Goal: Information Seeking & Learning: Learn about a topic

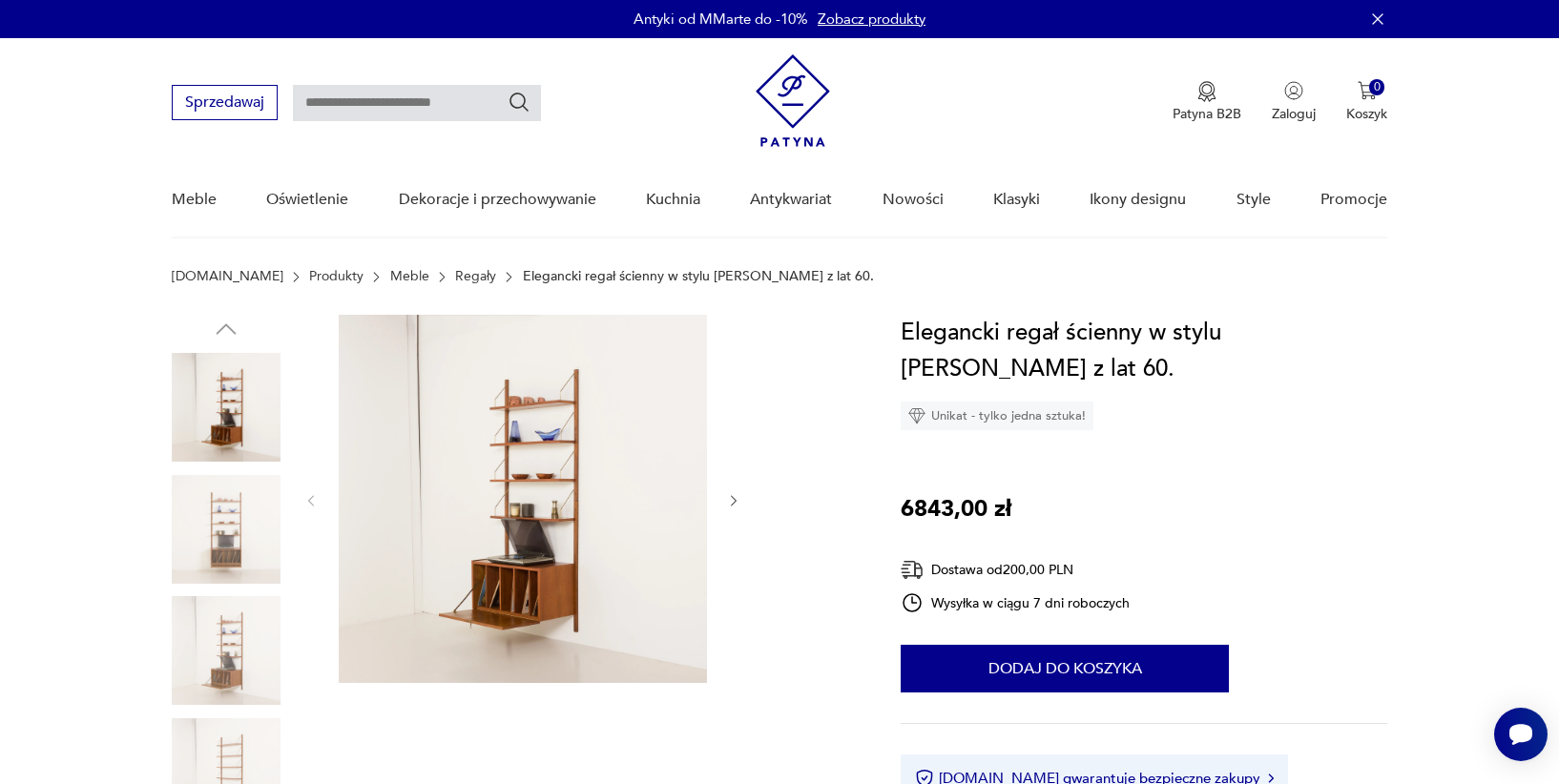
click at [259, 526] on img at bounding box center [226, 529] width 109 height 109
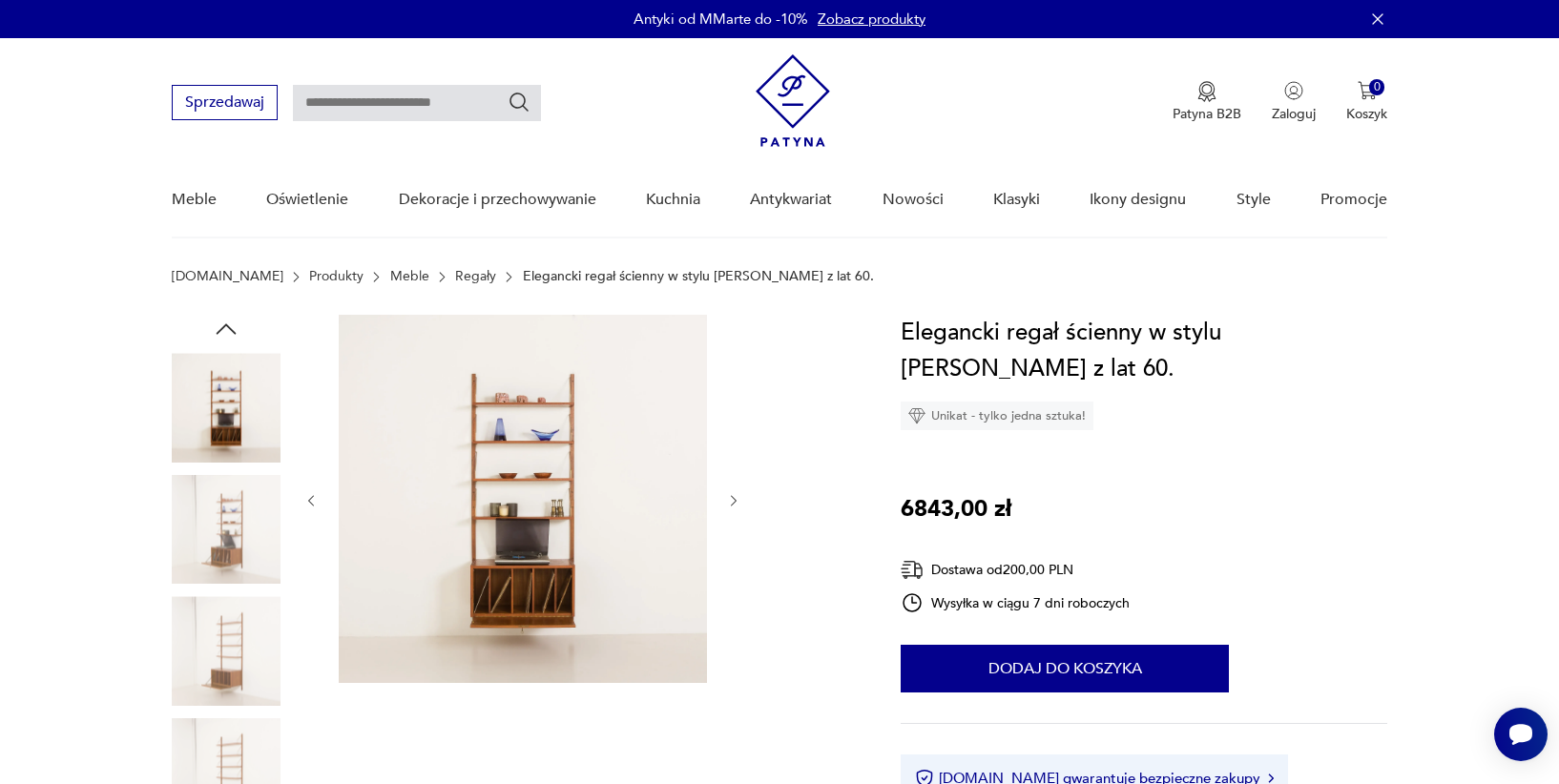
scroll to position [134, 0]
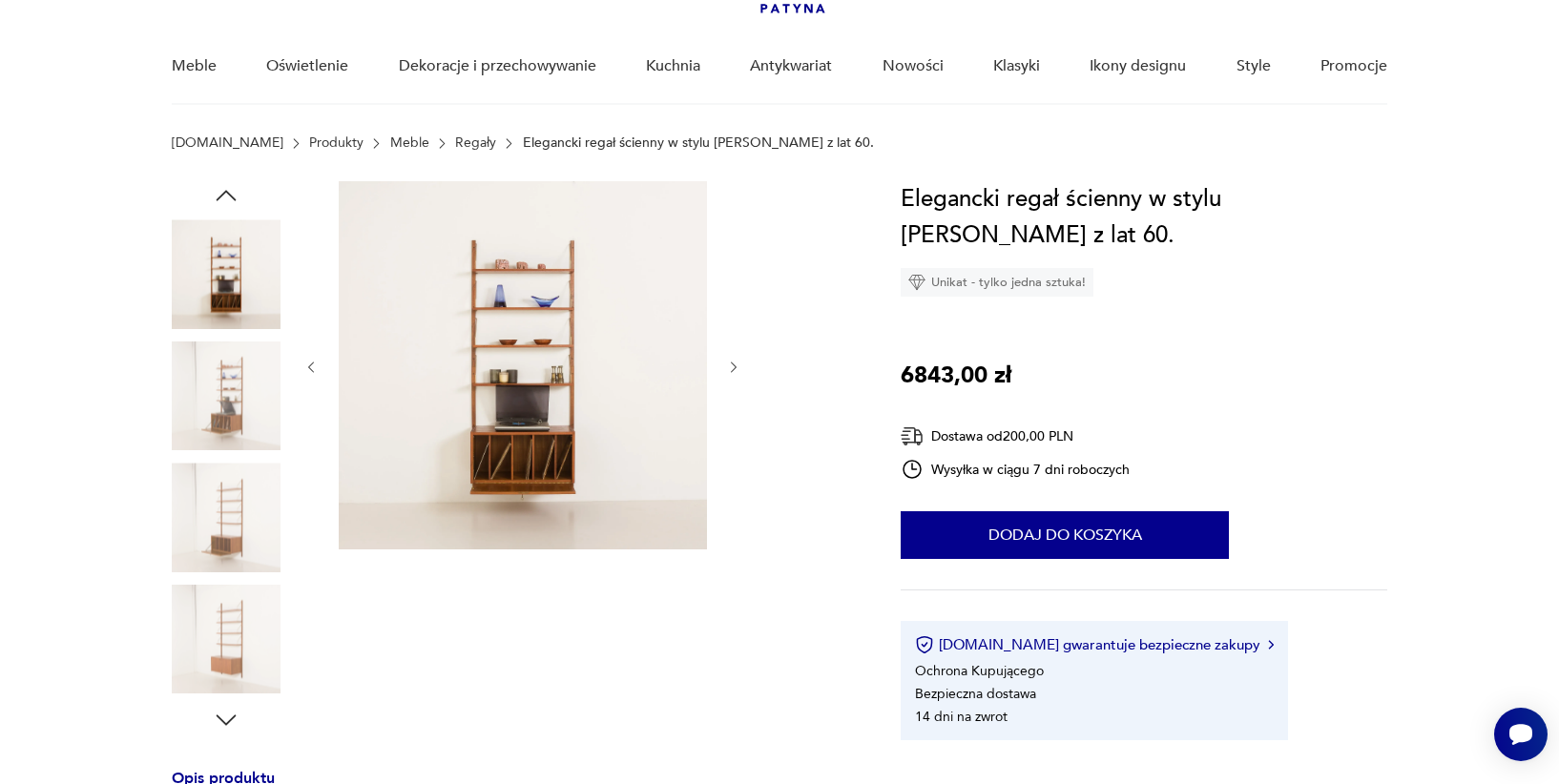
click at [223, 511] on img at bounding box center [226, 516] width 109 height 109
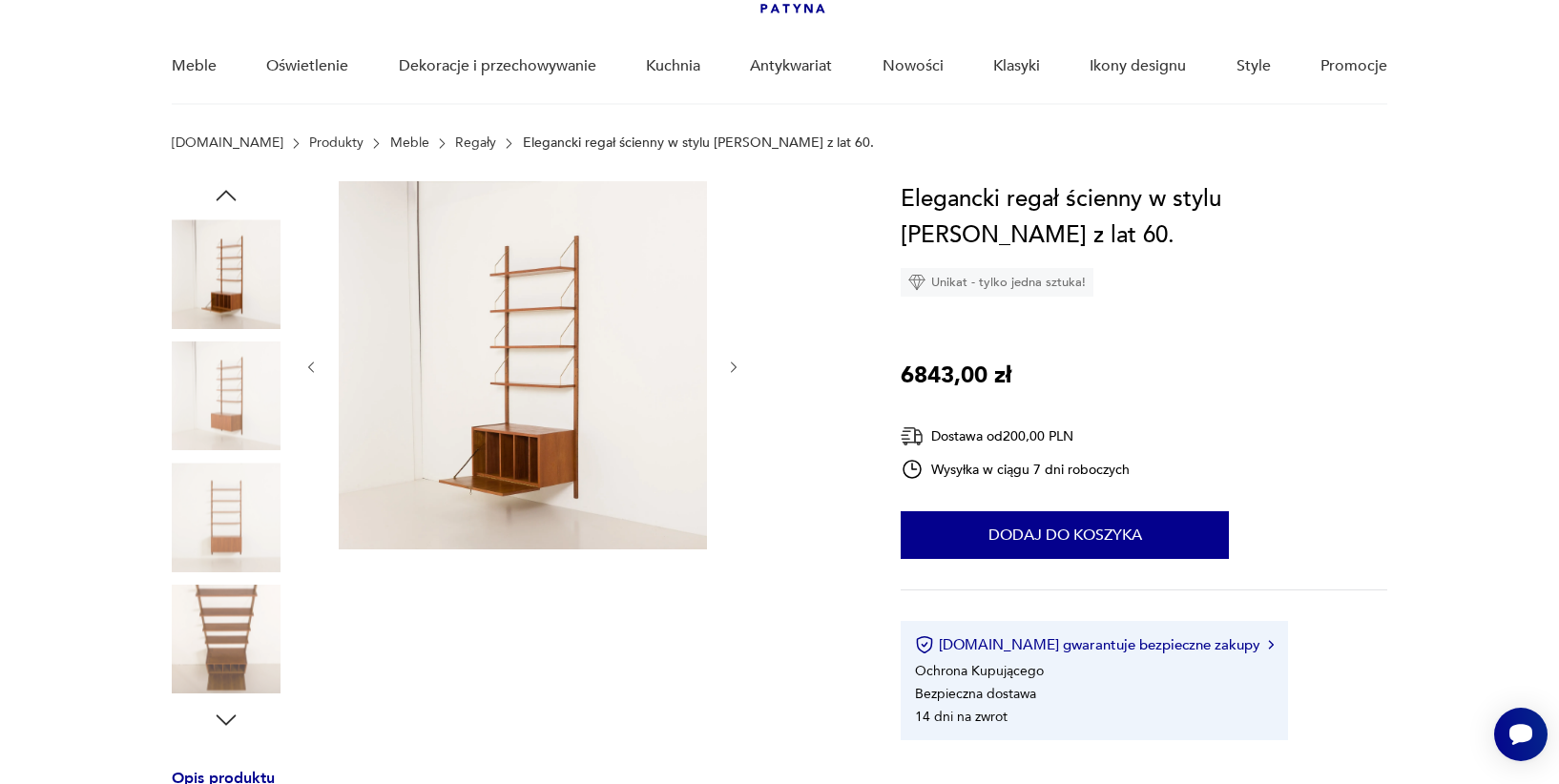
click at [232, 604] on img at bounding box center [226, 638] width 109 height 109
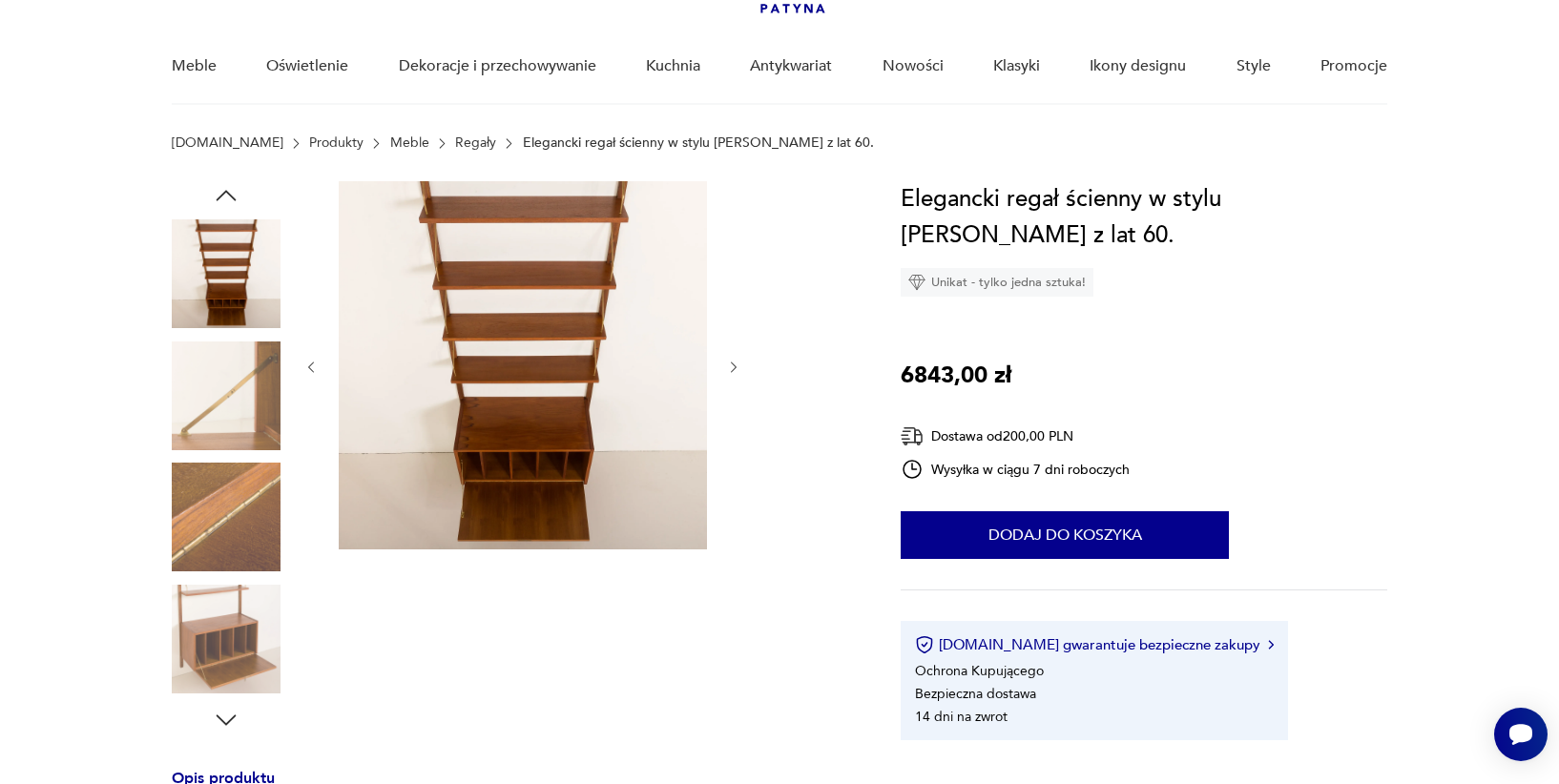
click at [215, 449] on img at bounding box center [226, 395] width 109 height 109
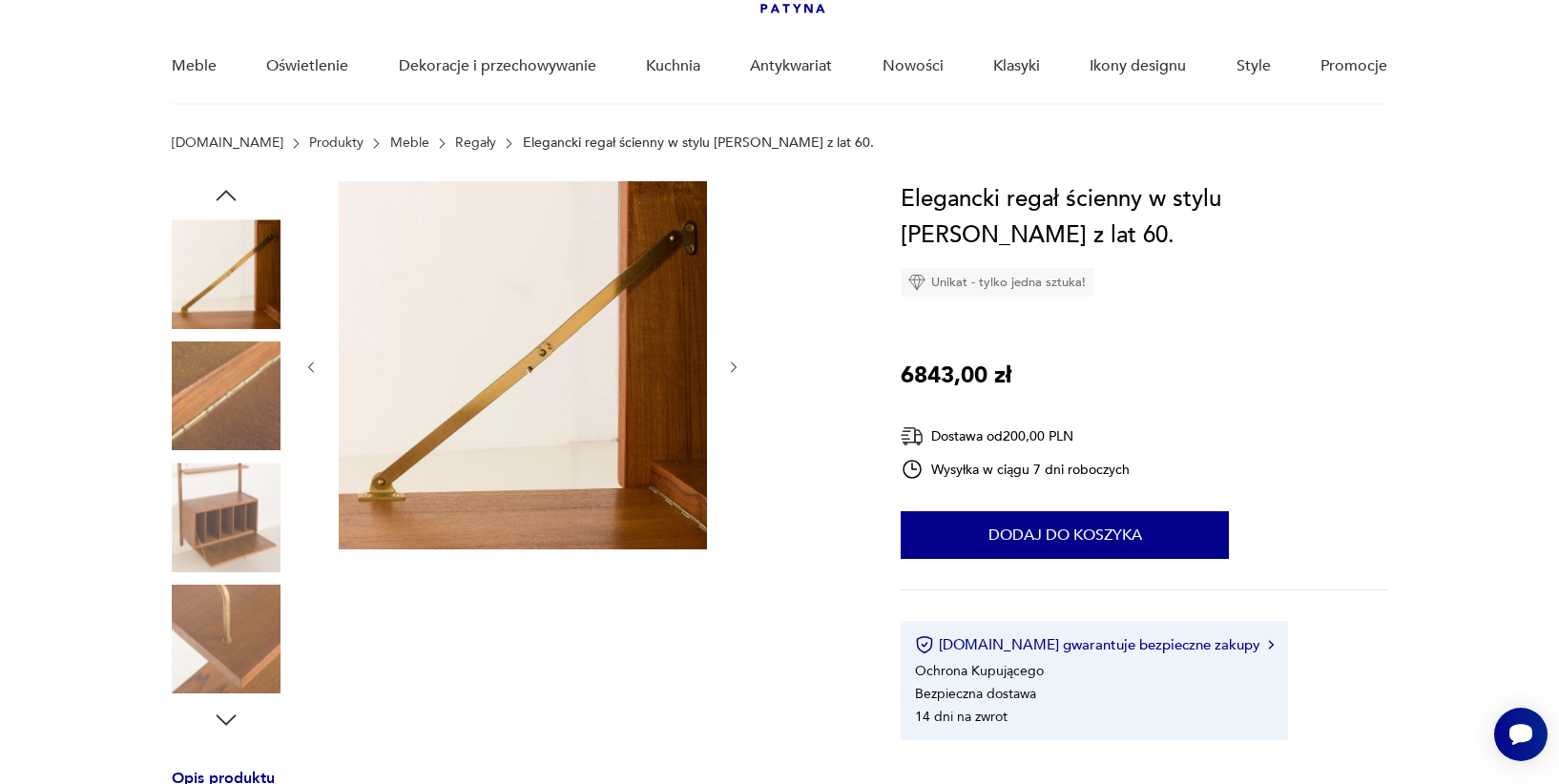
click at [215, 449] on img at bounding box center [226, 395] width 109 height 109
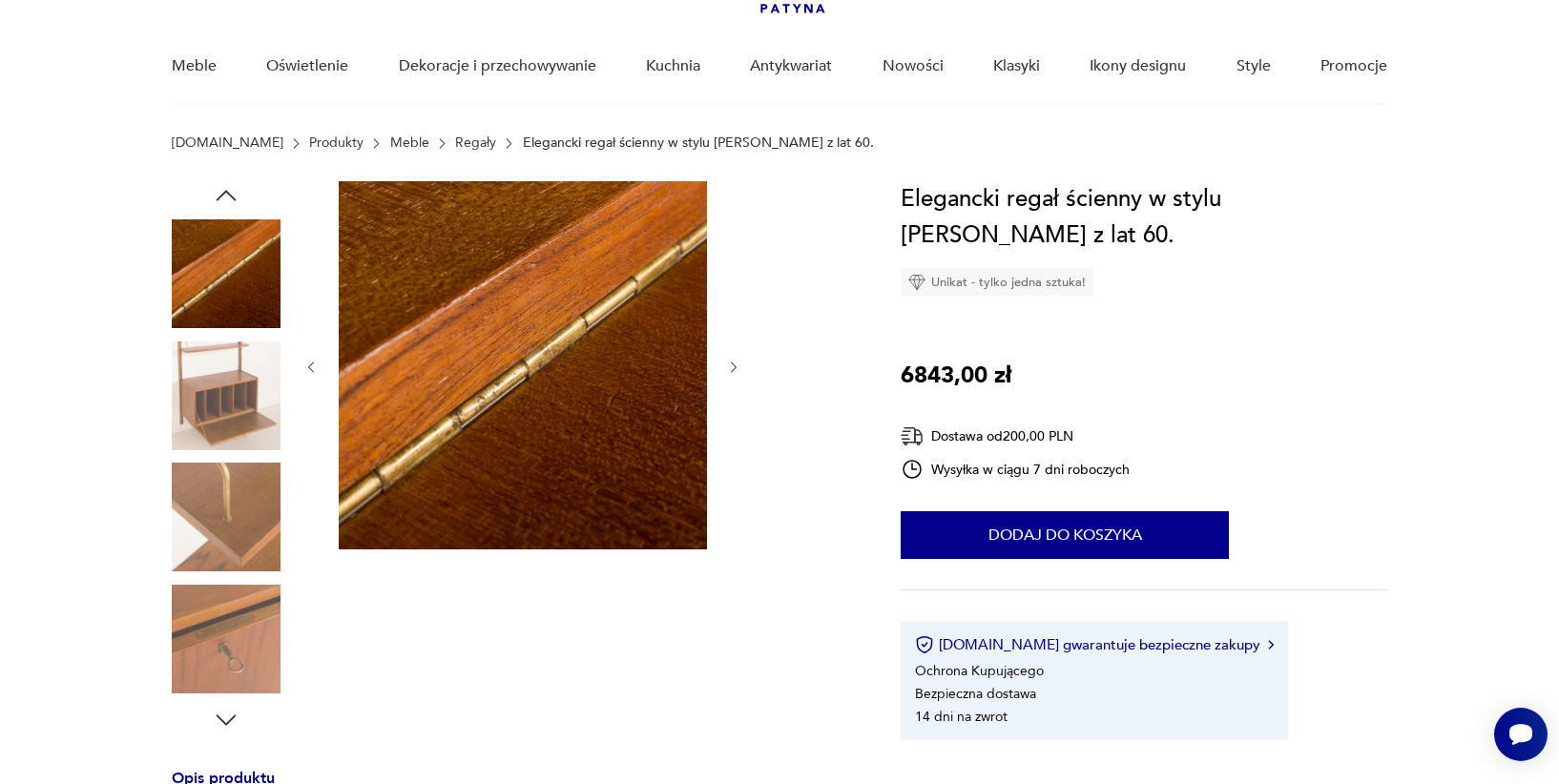
click at [215, 449] on img at bounding box center [226, 395] width 109 height 109
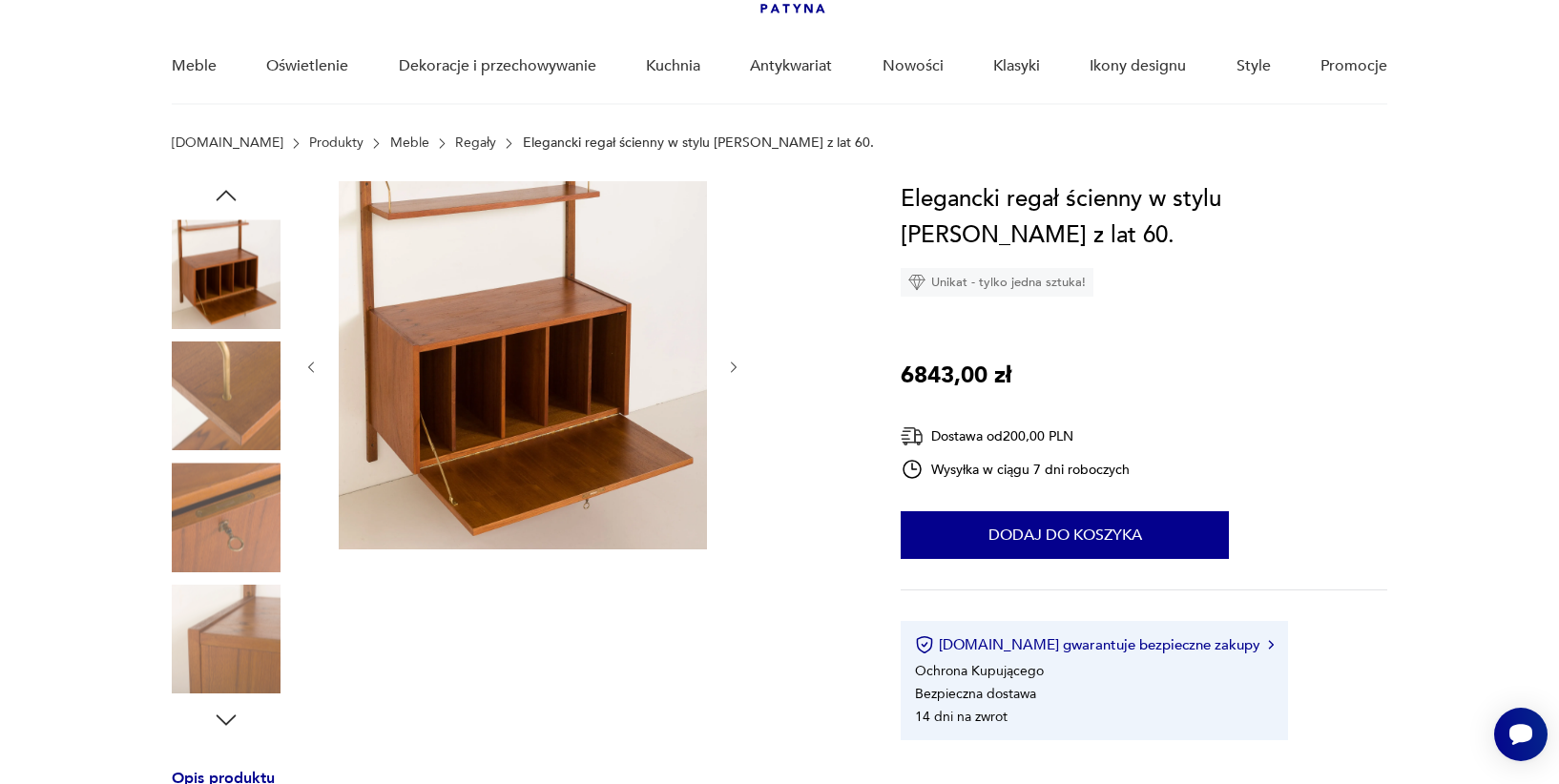
click at [229, 544] on img at bounding box center [226, 516] width 109 height 109
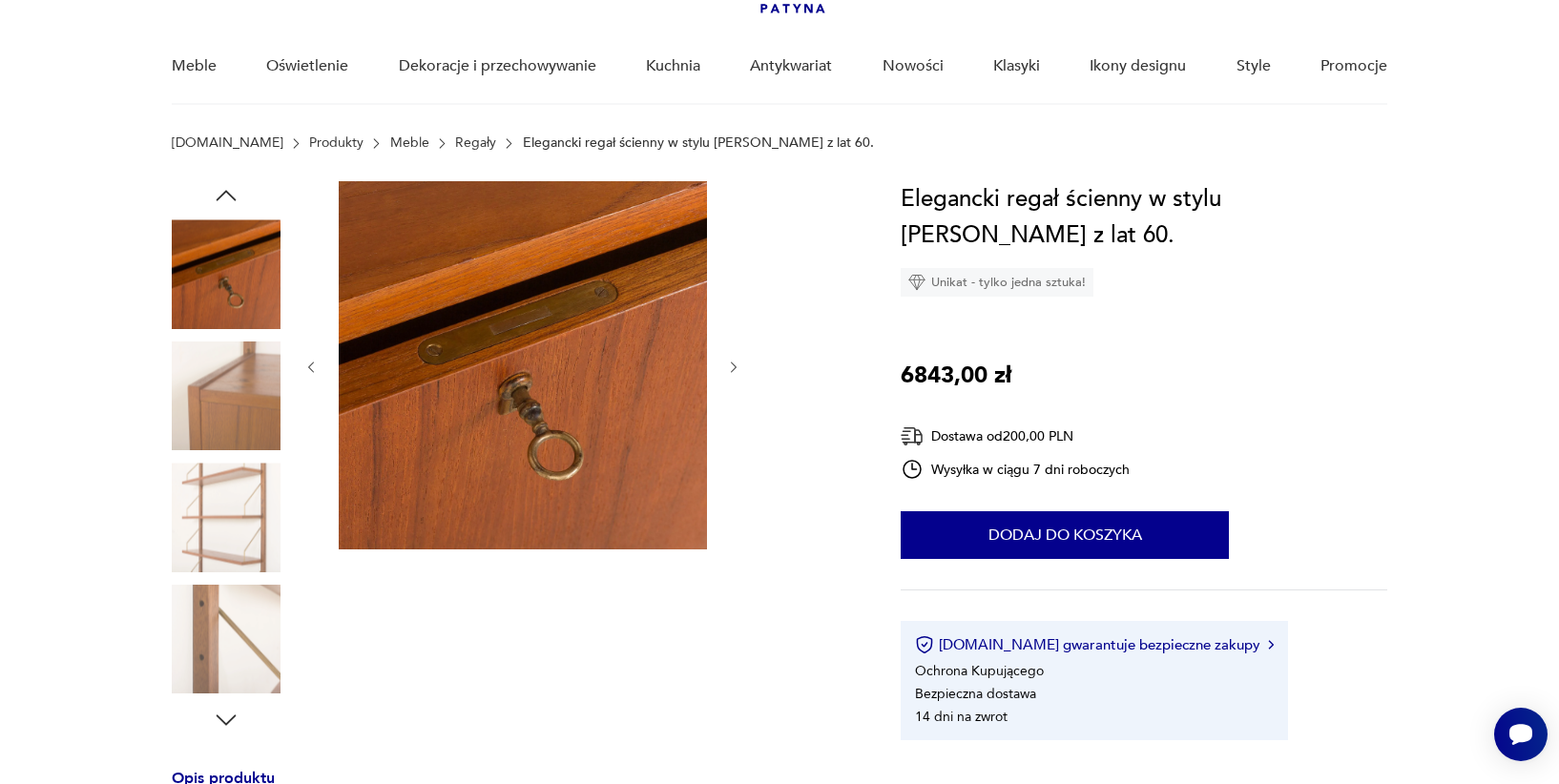
click at [234, 595] on img at bounding box center [226, 638] width 109 height 109
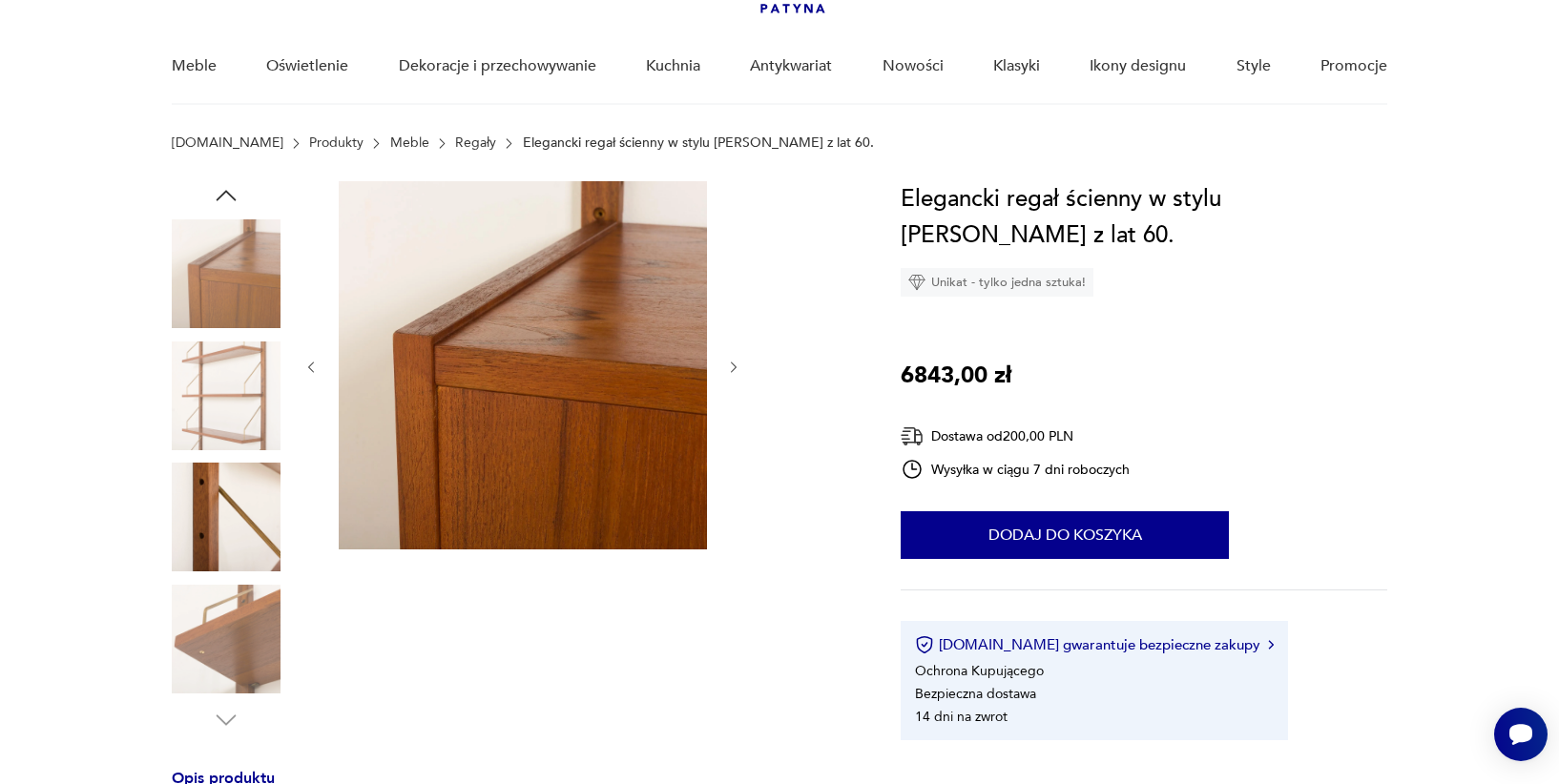
click at [243, 254] on img at bounding box center [226, 273] width 109 height 109
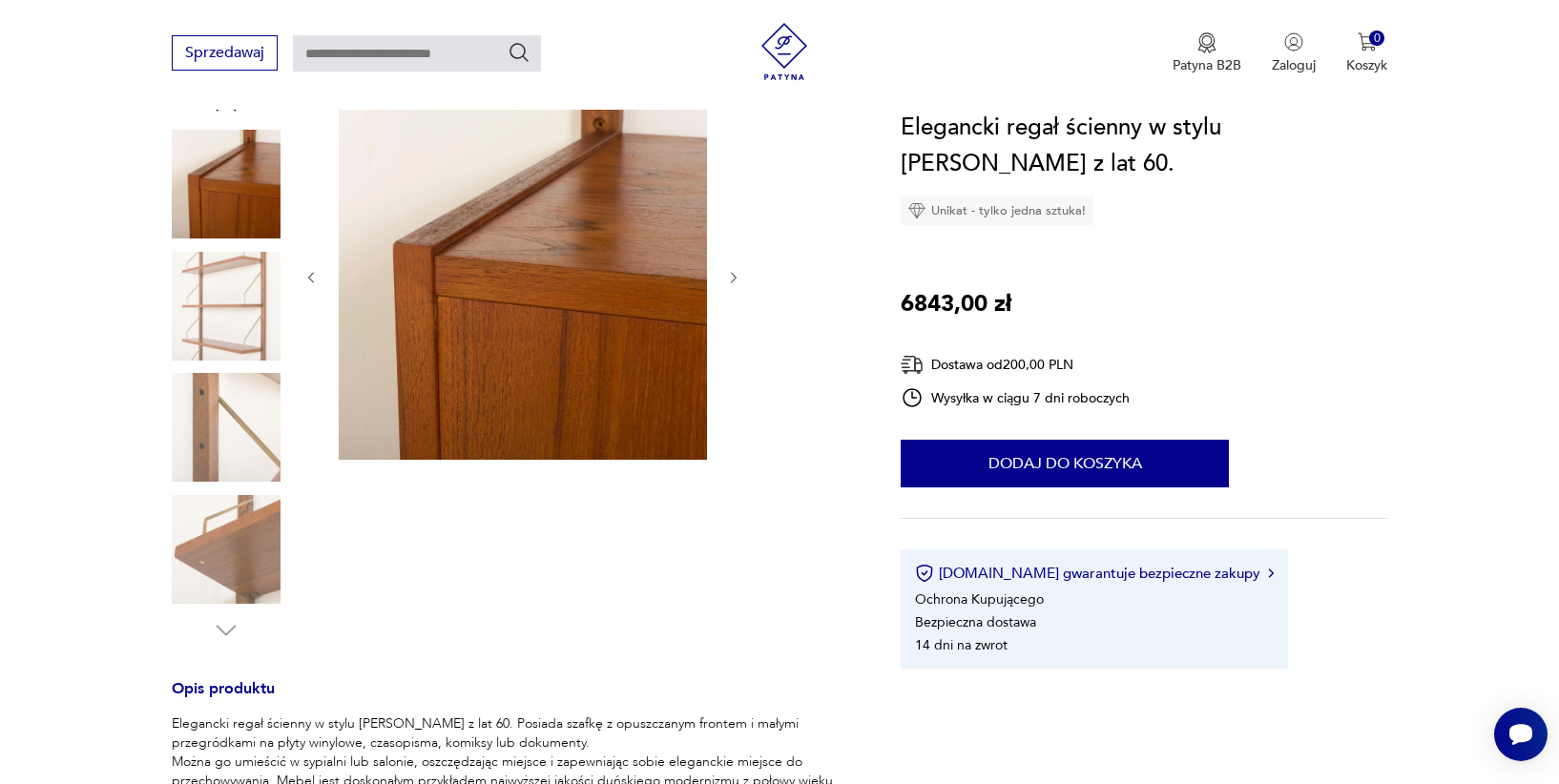
scroll to position [230, 0]
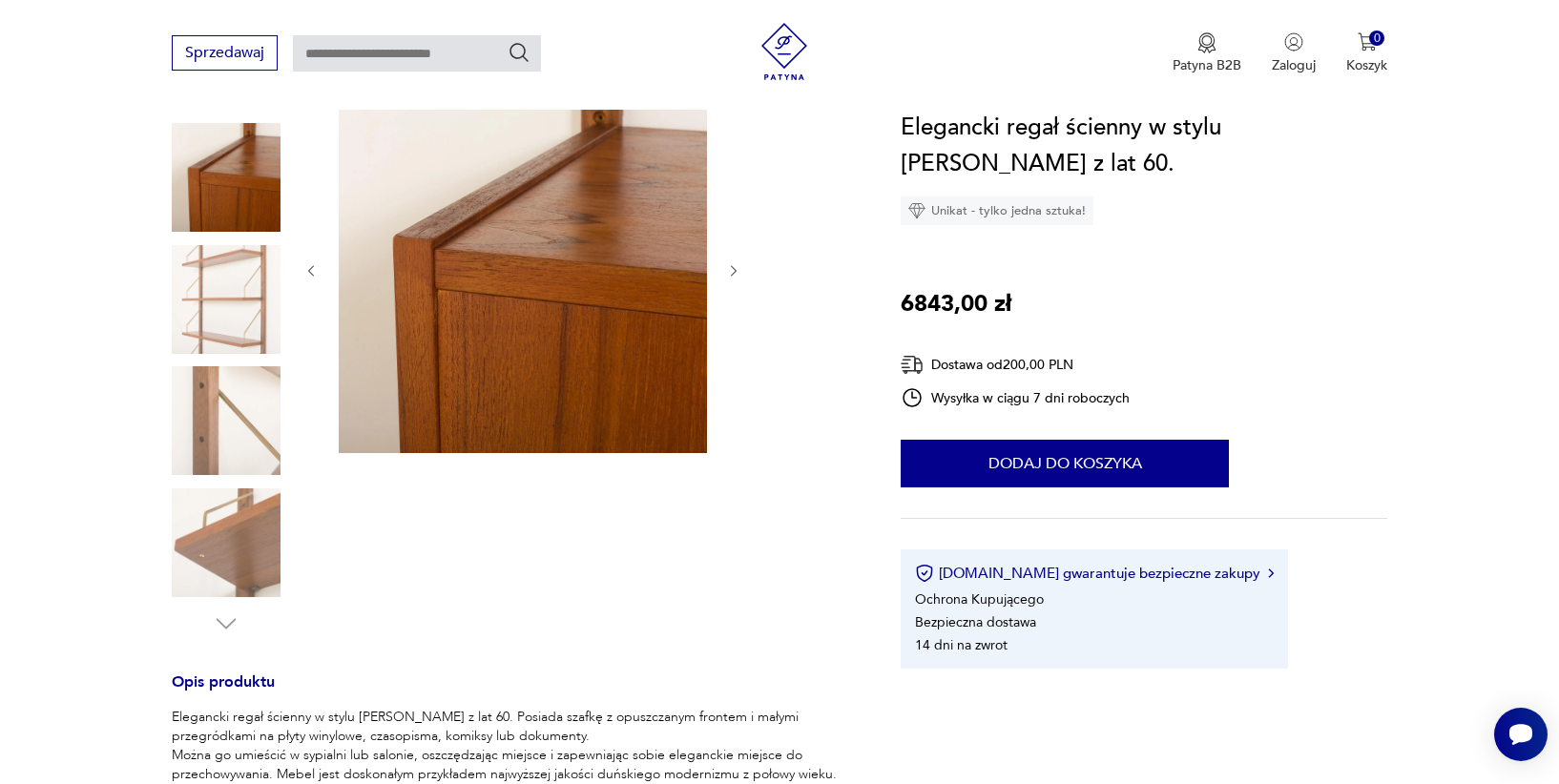
click at [238, 377] on img at bounding box center [226, 420] width 109 height 109
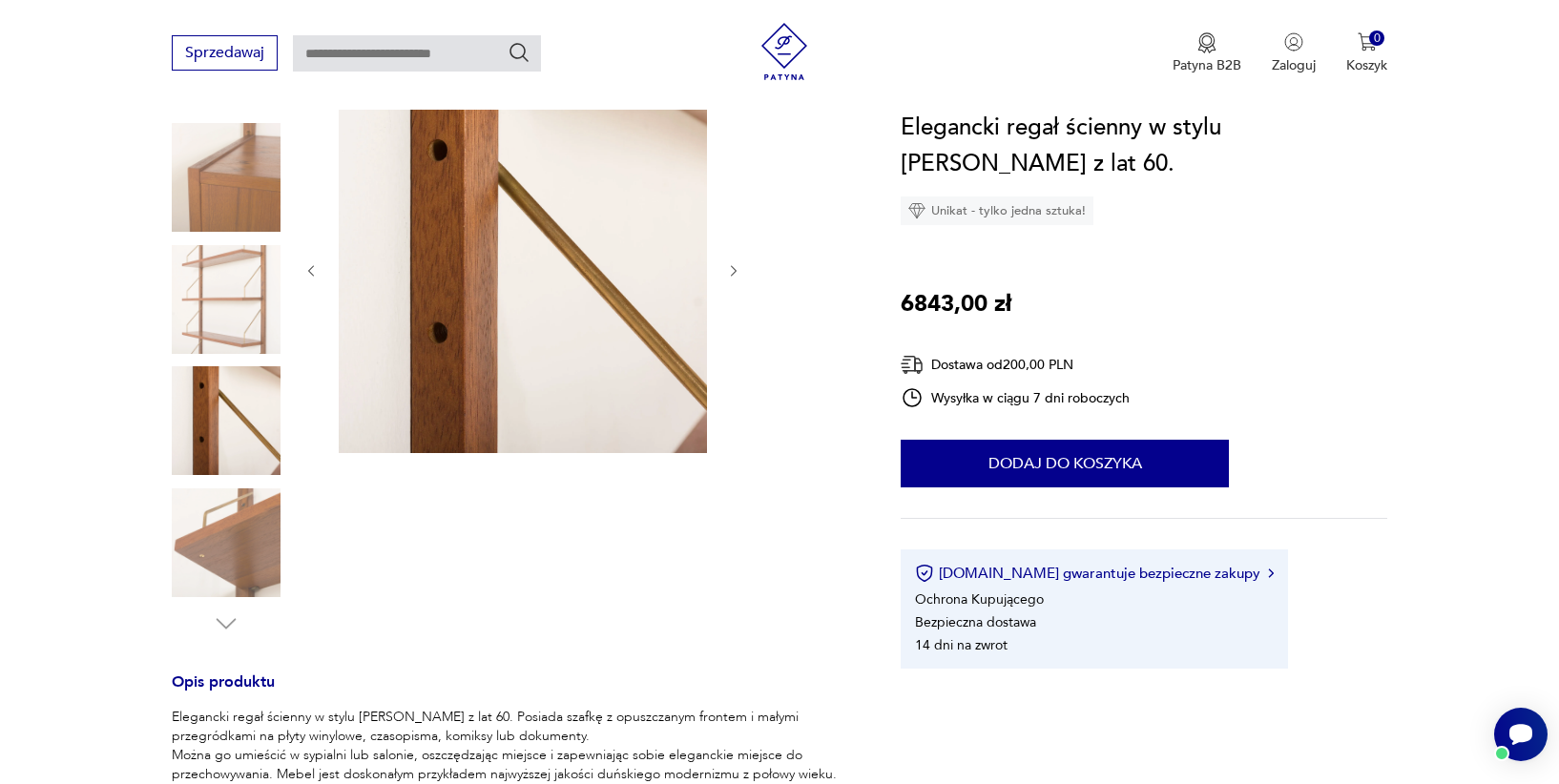
click at [238, 524] on img at bounding box center [226, 543] width 109 height 109
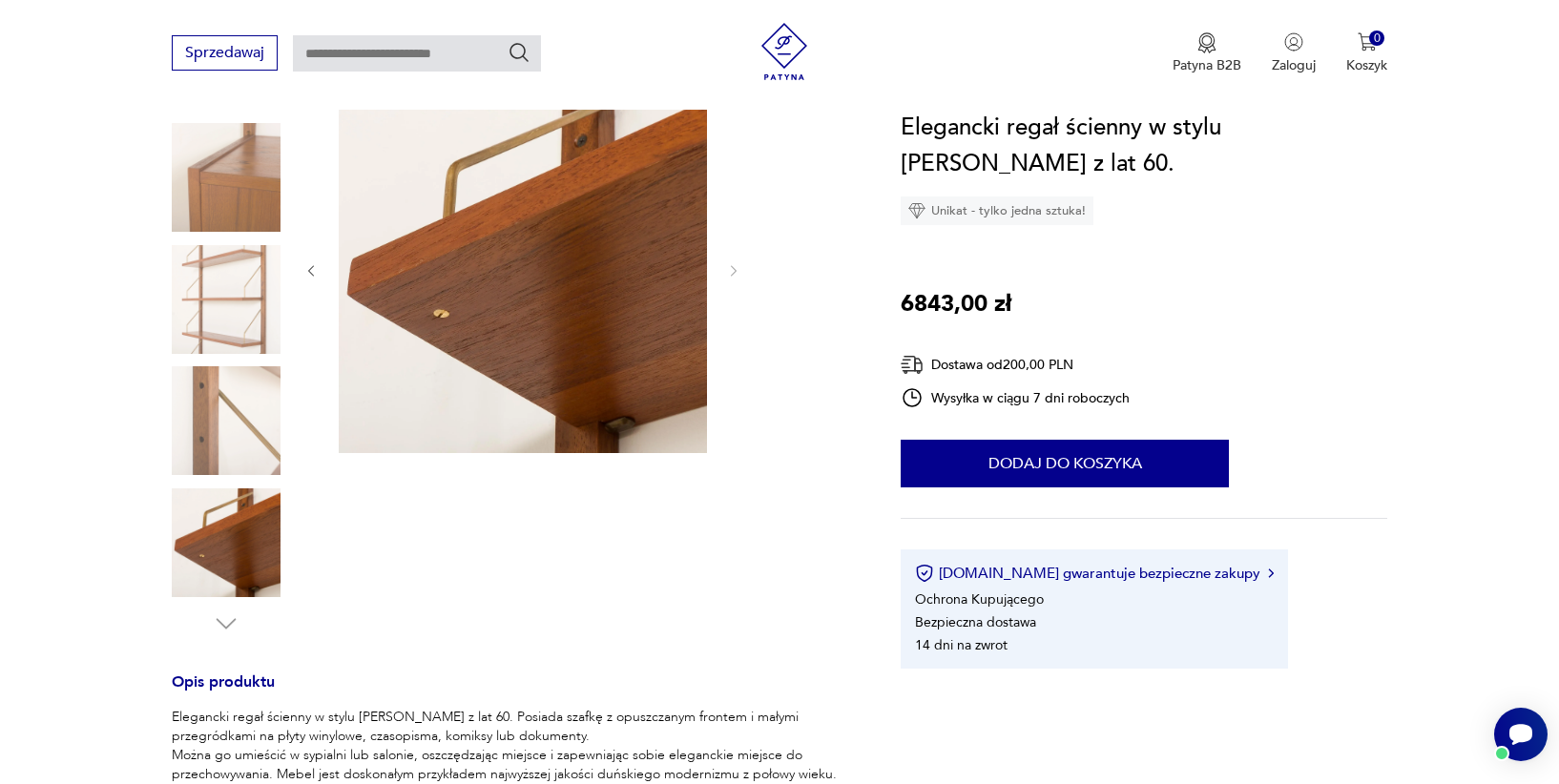
click at [229, 149] on img at bounding box center [226, 177] width 109 height 109
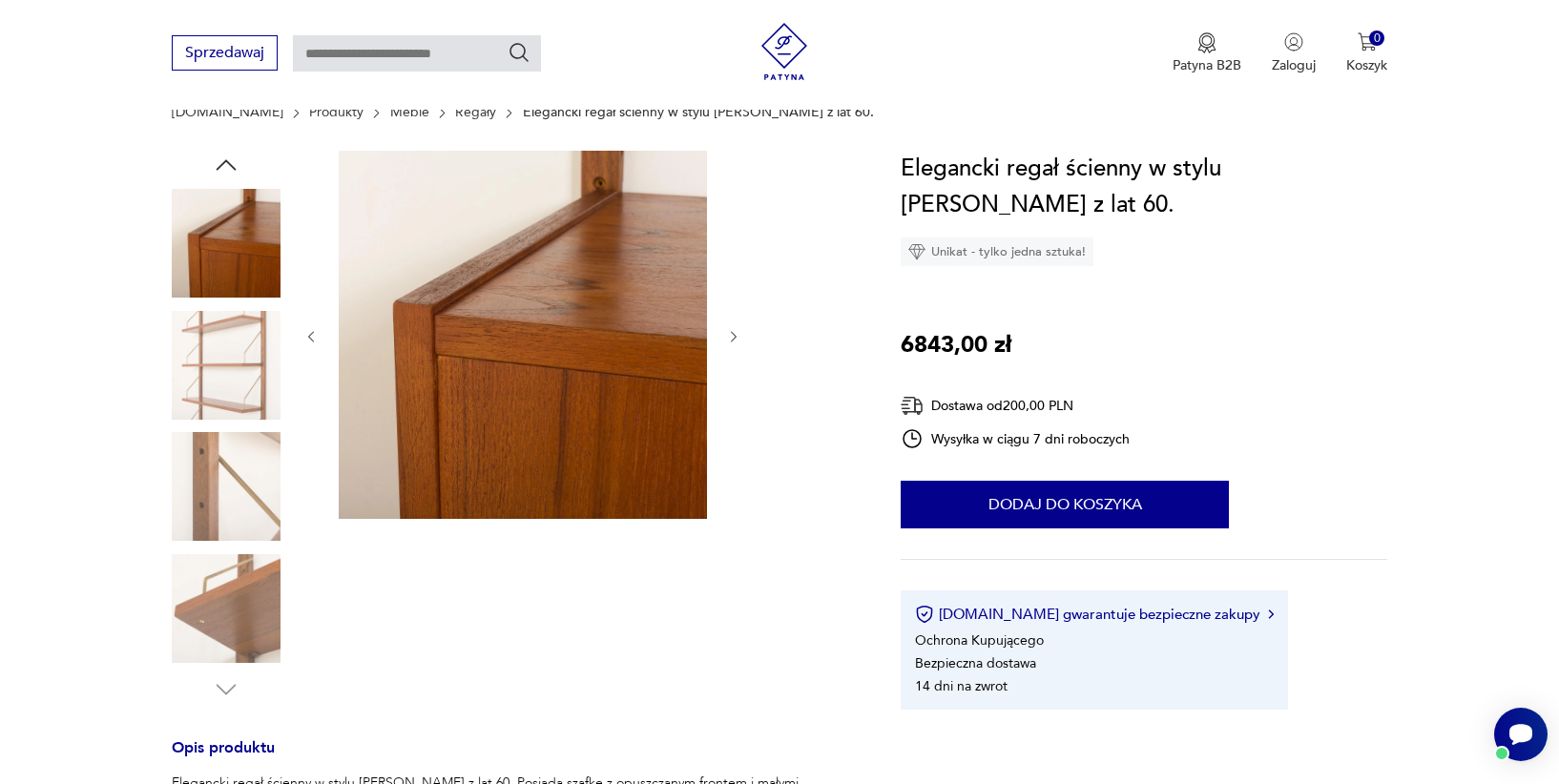
scroll to position [160, 0]
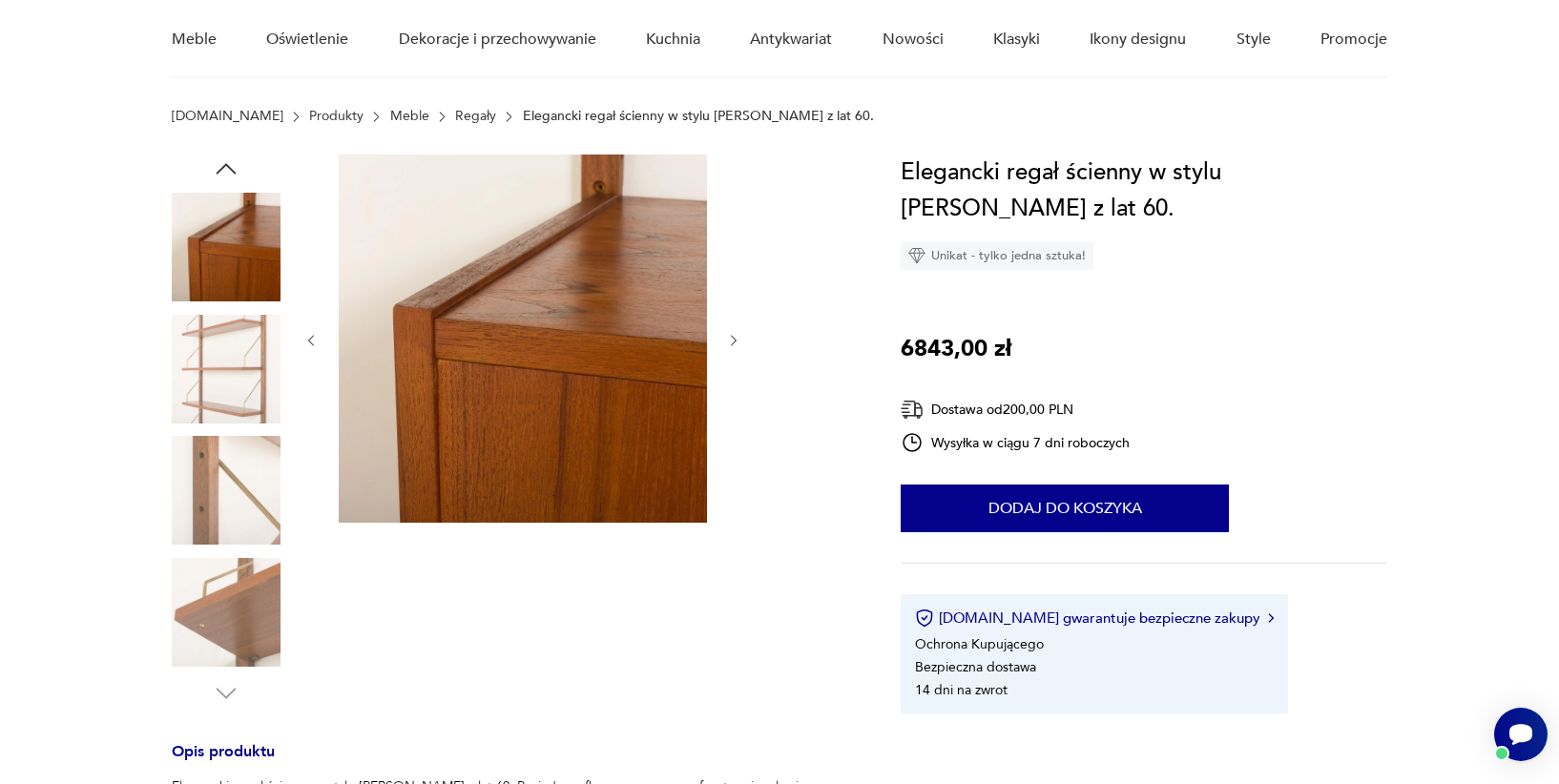
click at [305, 342] on icon "button" at bounding box center [311, 341] width 17 height 17
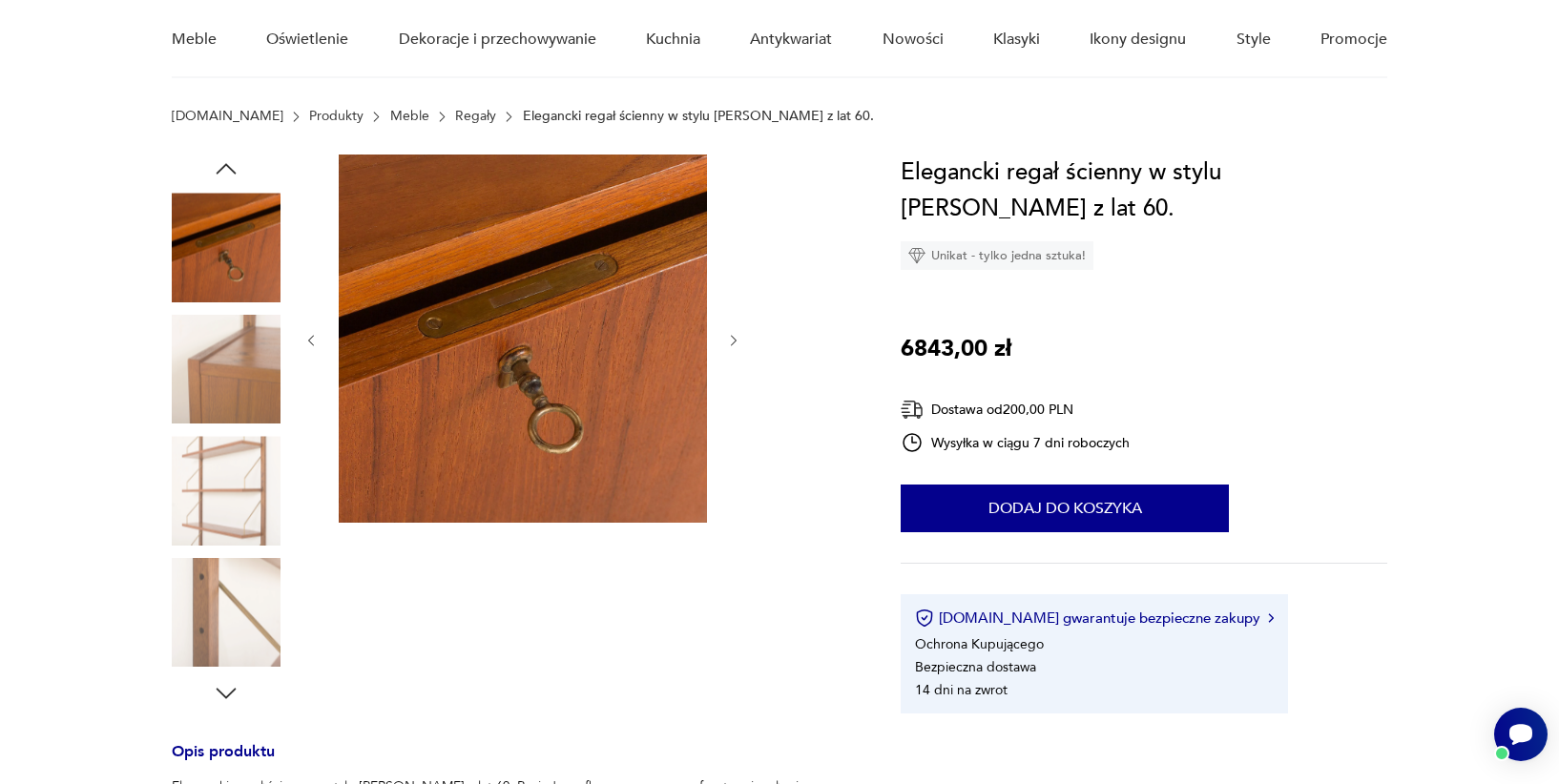
click at [310, 342] on icon "button" at bounding box center [311, 340] width 6 height 12
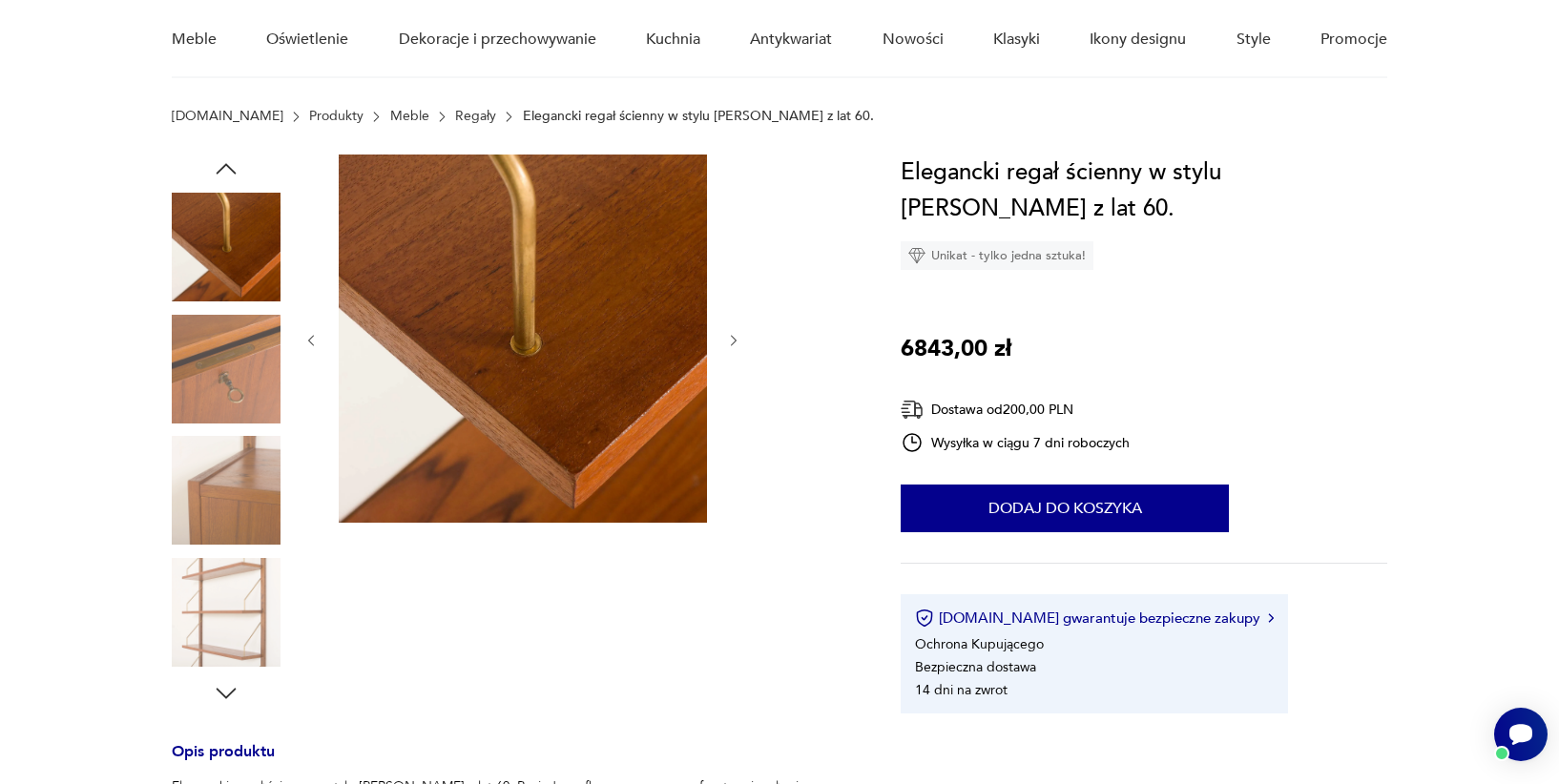
click at [310, 342] on icon "button" at bounding box center [311, 340] width 6 height 12
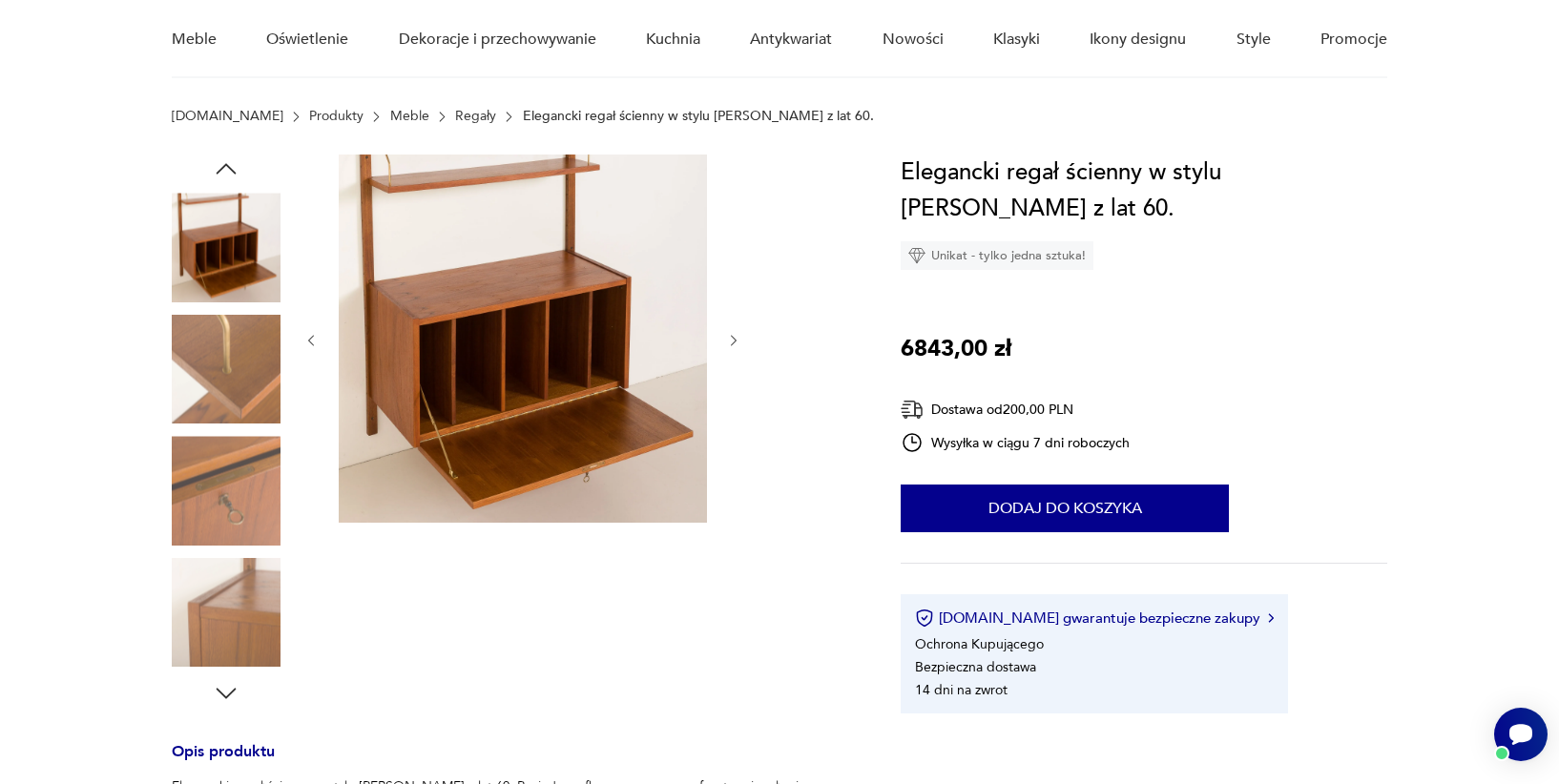
click at [310, 342] on icon "button" at bounding box center [311, 340] width 6 height 12
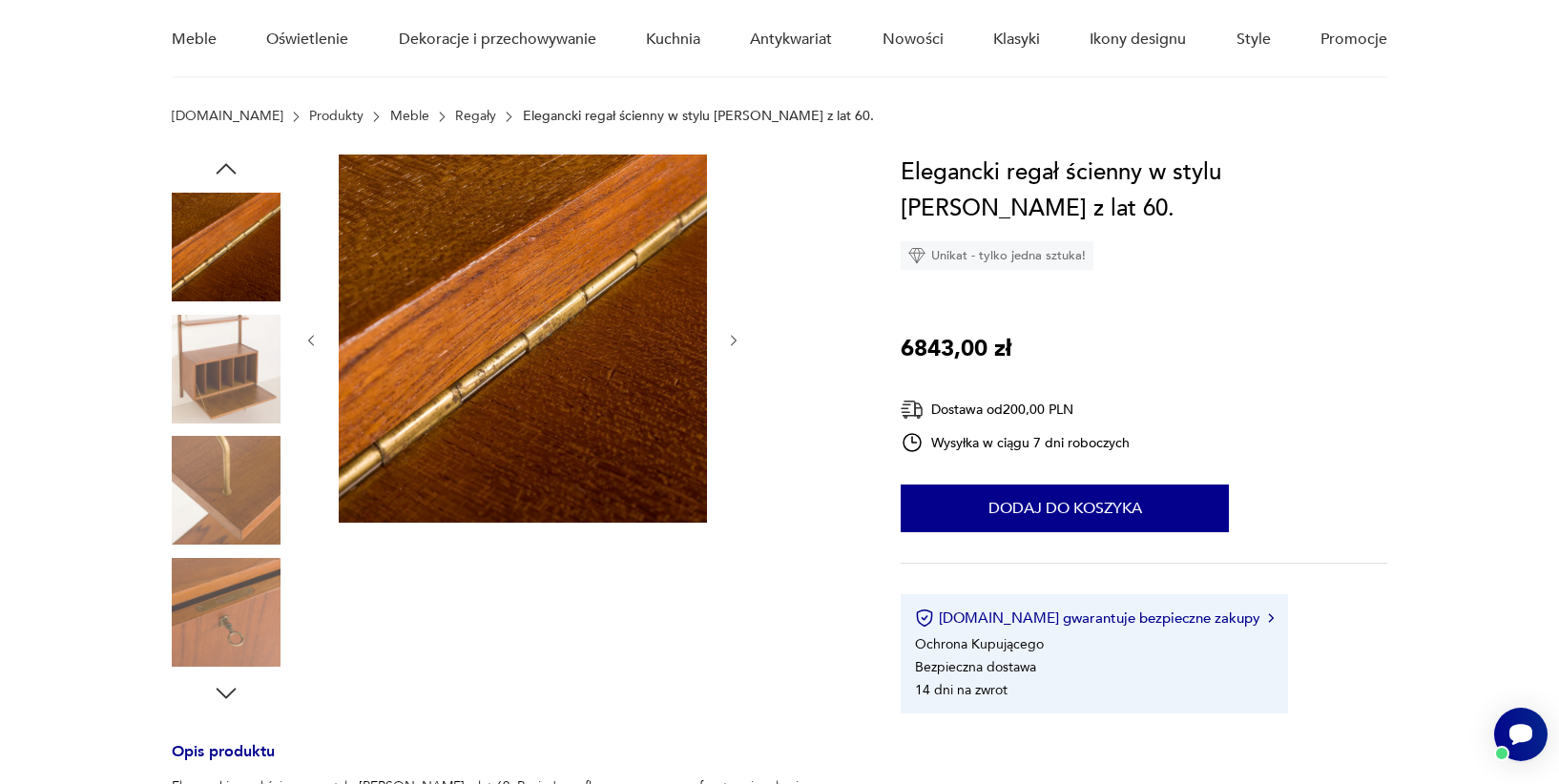
click at [310, 342] on icon "button" at bounding box center [311, 340] width 6 height 12
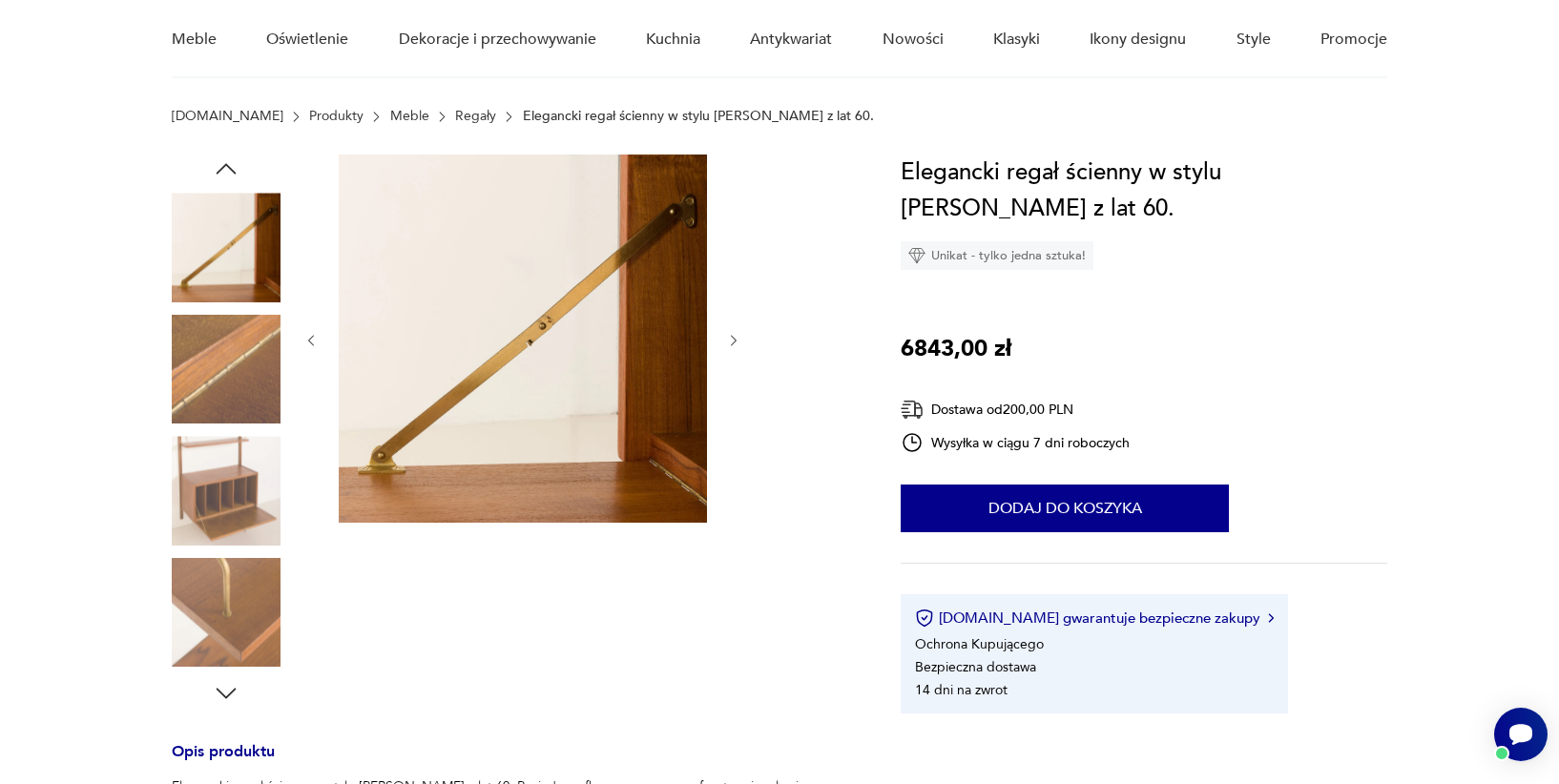
click at [310, 342] on icon "button" at bounding box center [311, 340] width 6 height 12
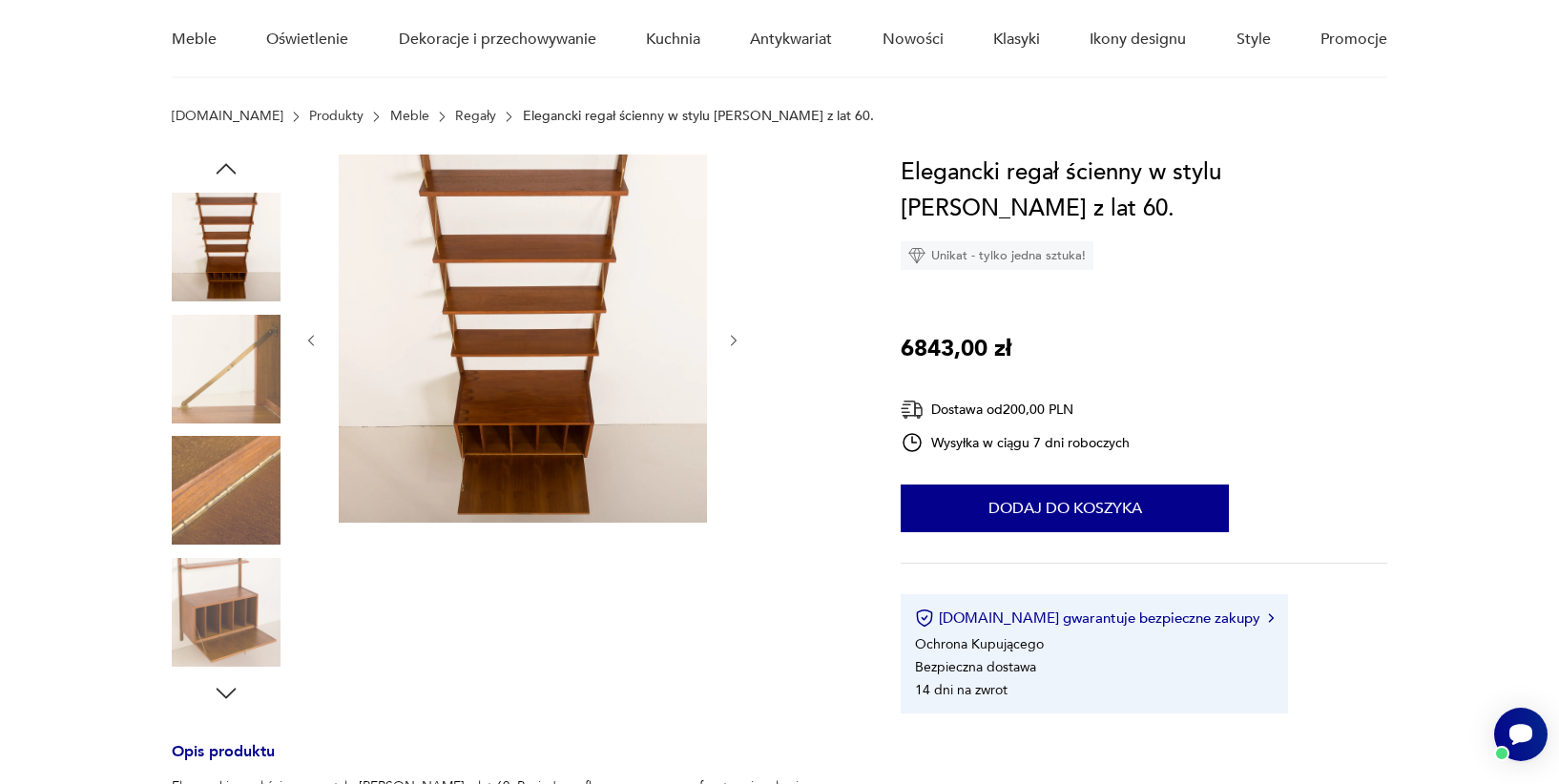
click at [310, 342] on icon "button" at bounding box center [311, 340] width 6 height 12
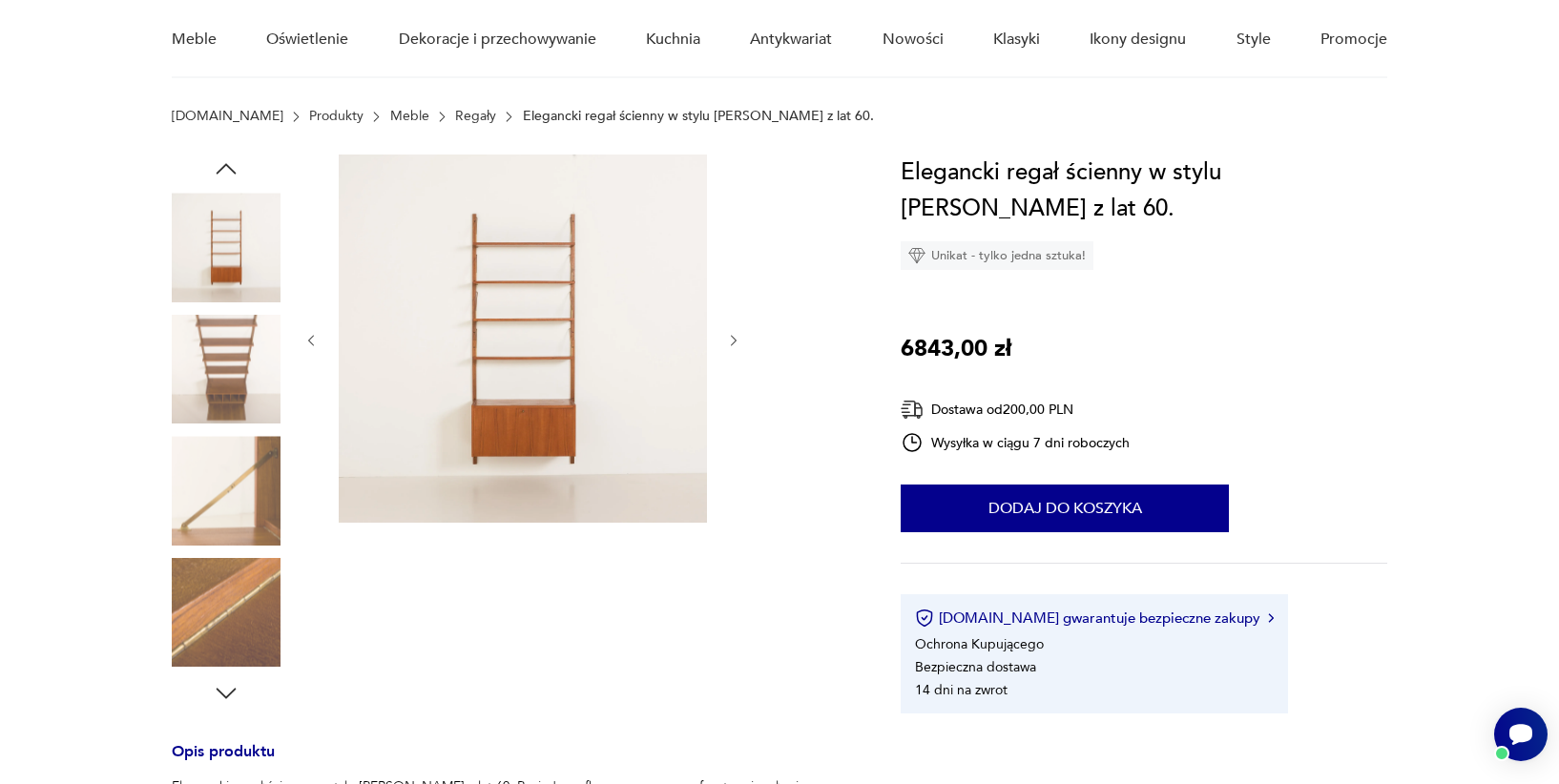
click at [310, 342] on icon "button" at bounding box center [311, 340] width 6 height 12
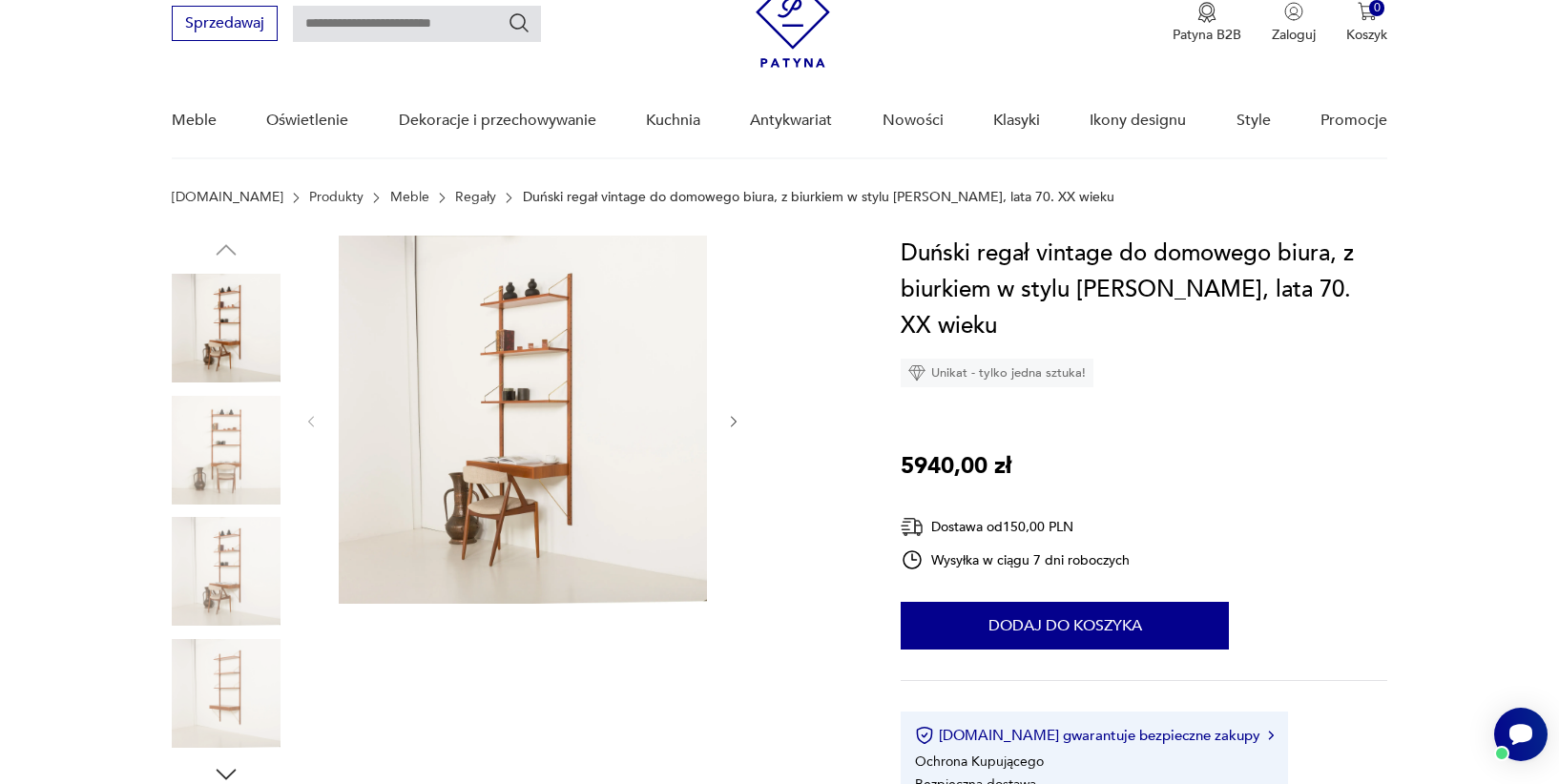
scroll to position [107, 0]
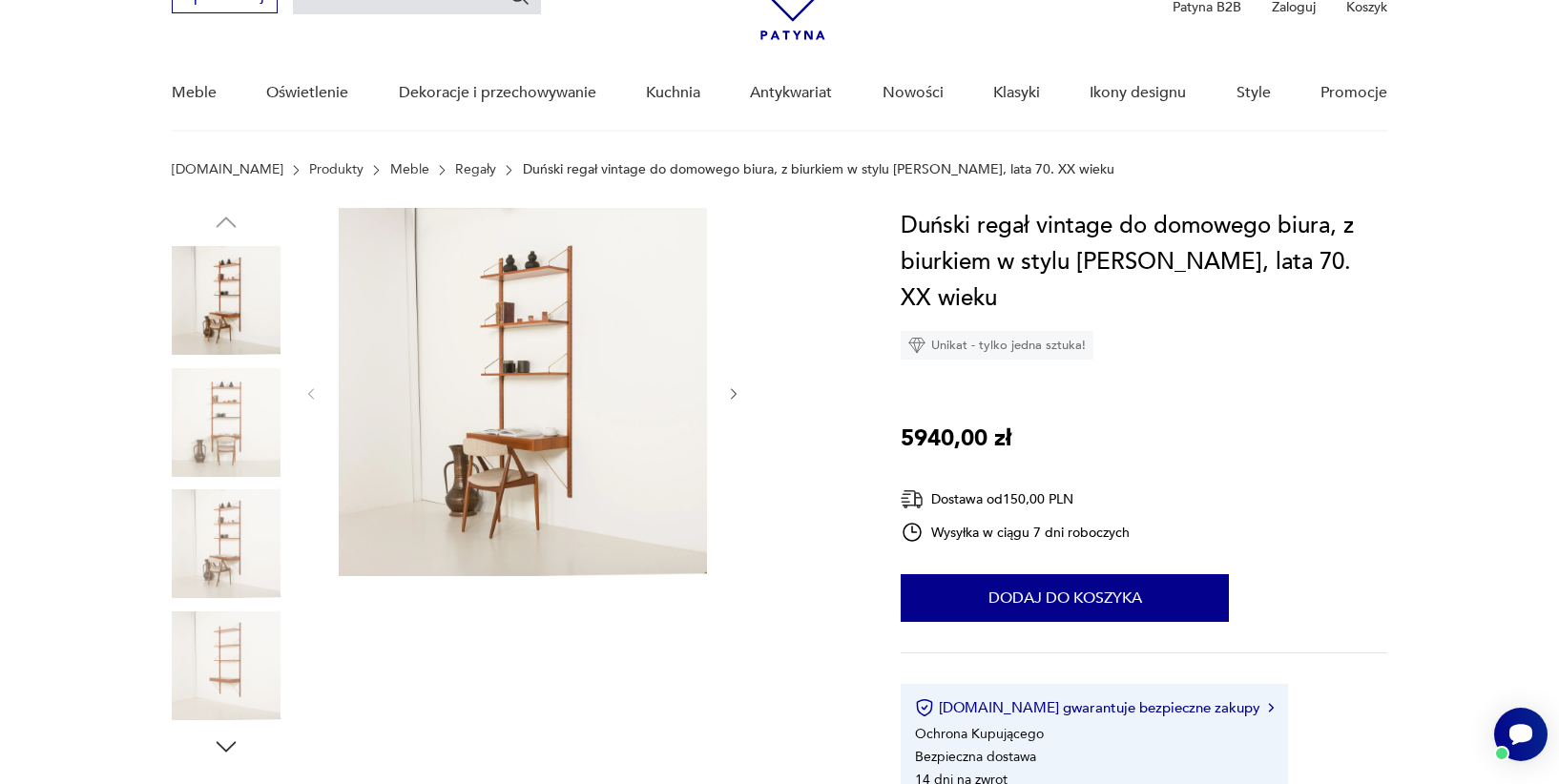
click at [231, 312] on img at bounding box center [226, 300] width 109 height 109
click at [249, 446] on img at bounding box center [226, 422] width 109 height 109
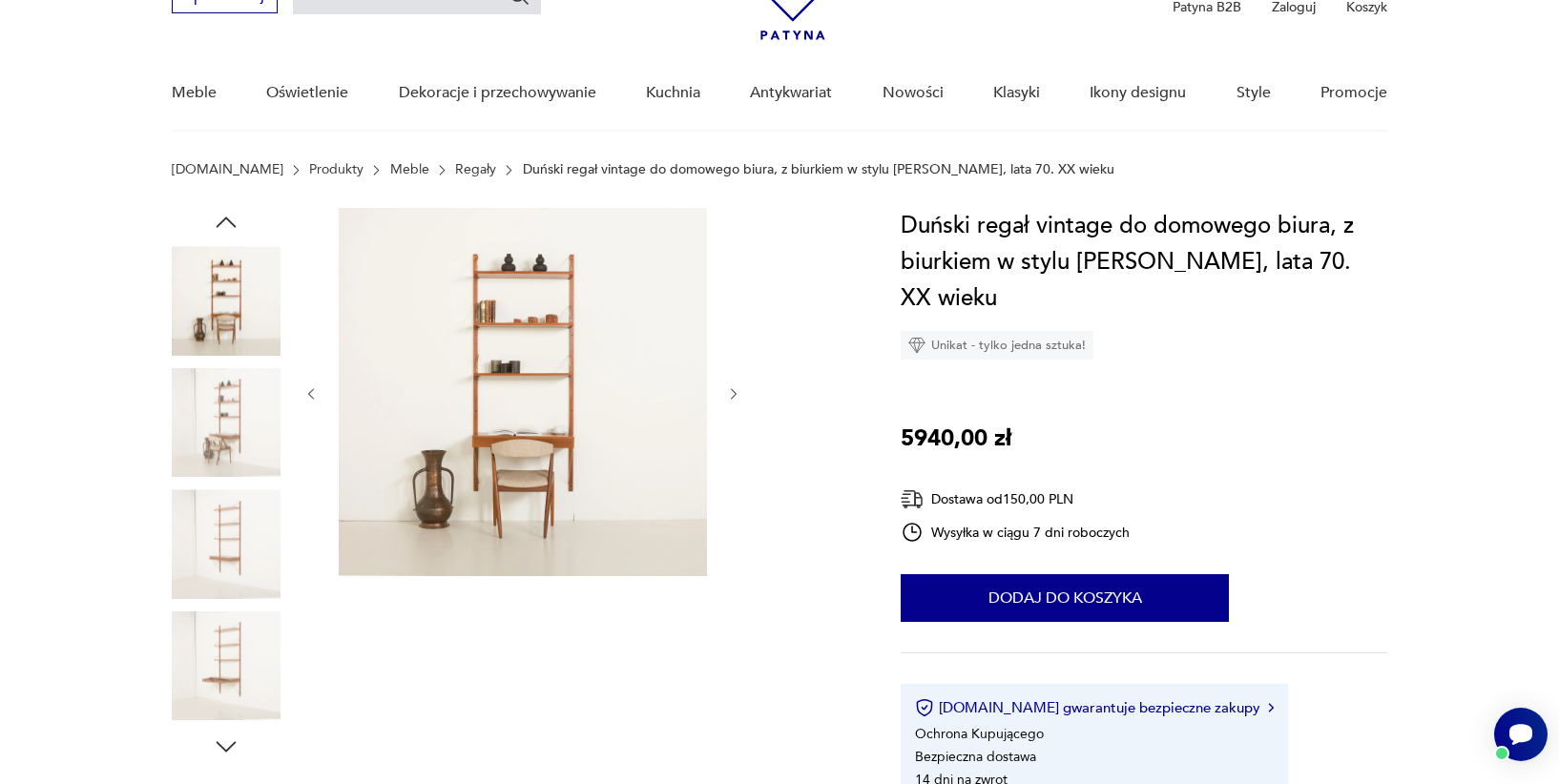
click at [248, 492] on img at bounding box center [226, 544] width 109 height 109
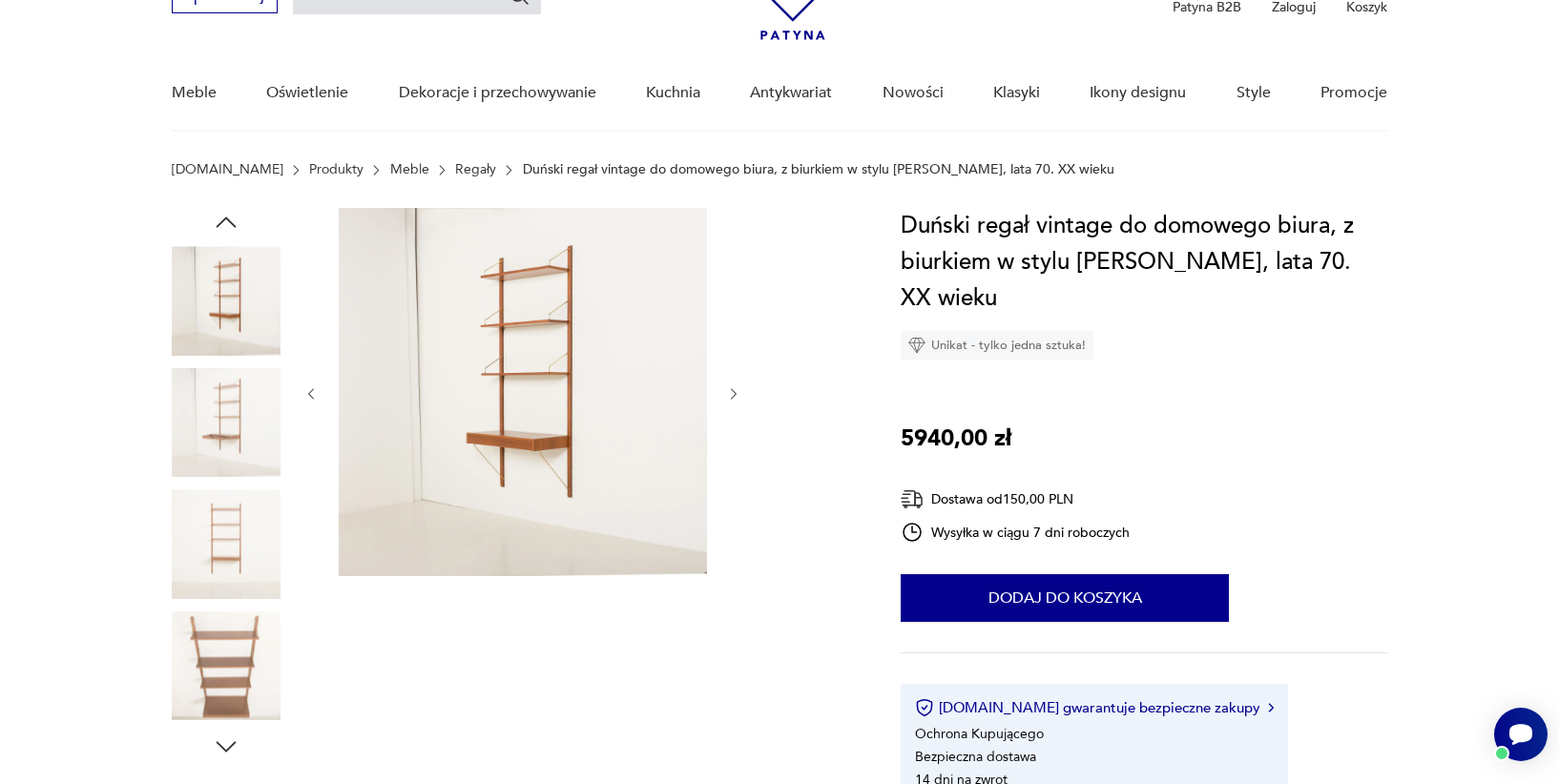
click at [250, 548] on img at bounding box center [226, 544] width 109 height 109
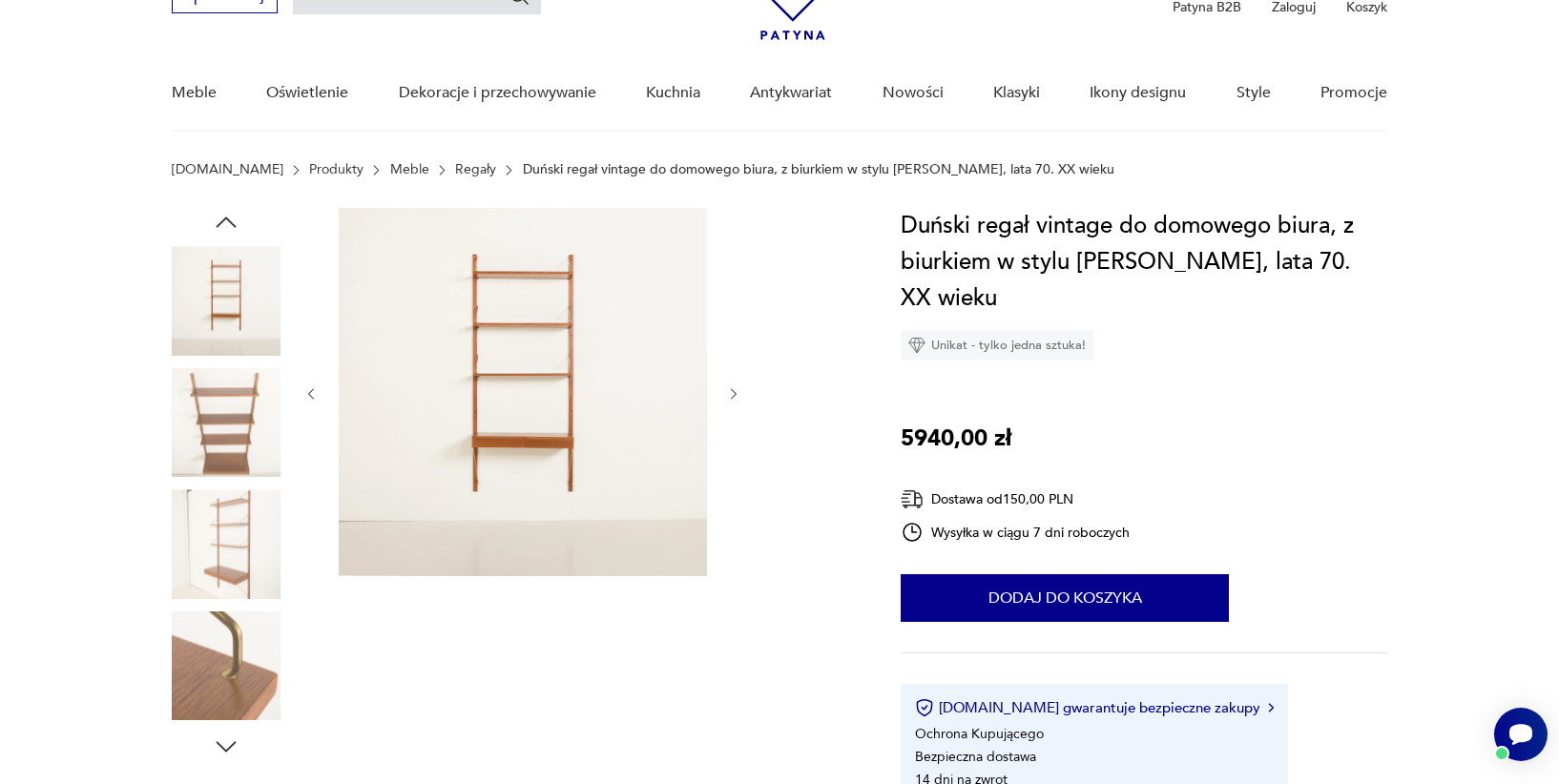
click at [242, 550] on img at bounding box center [226, 544] width 109 height 109
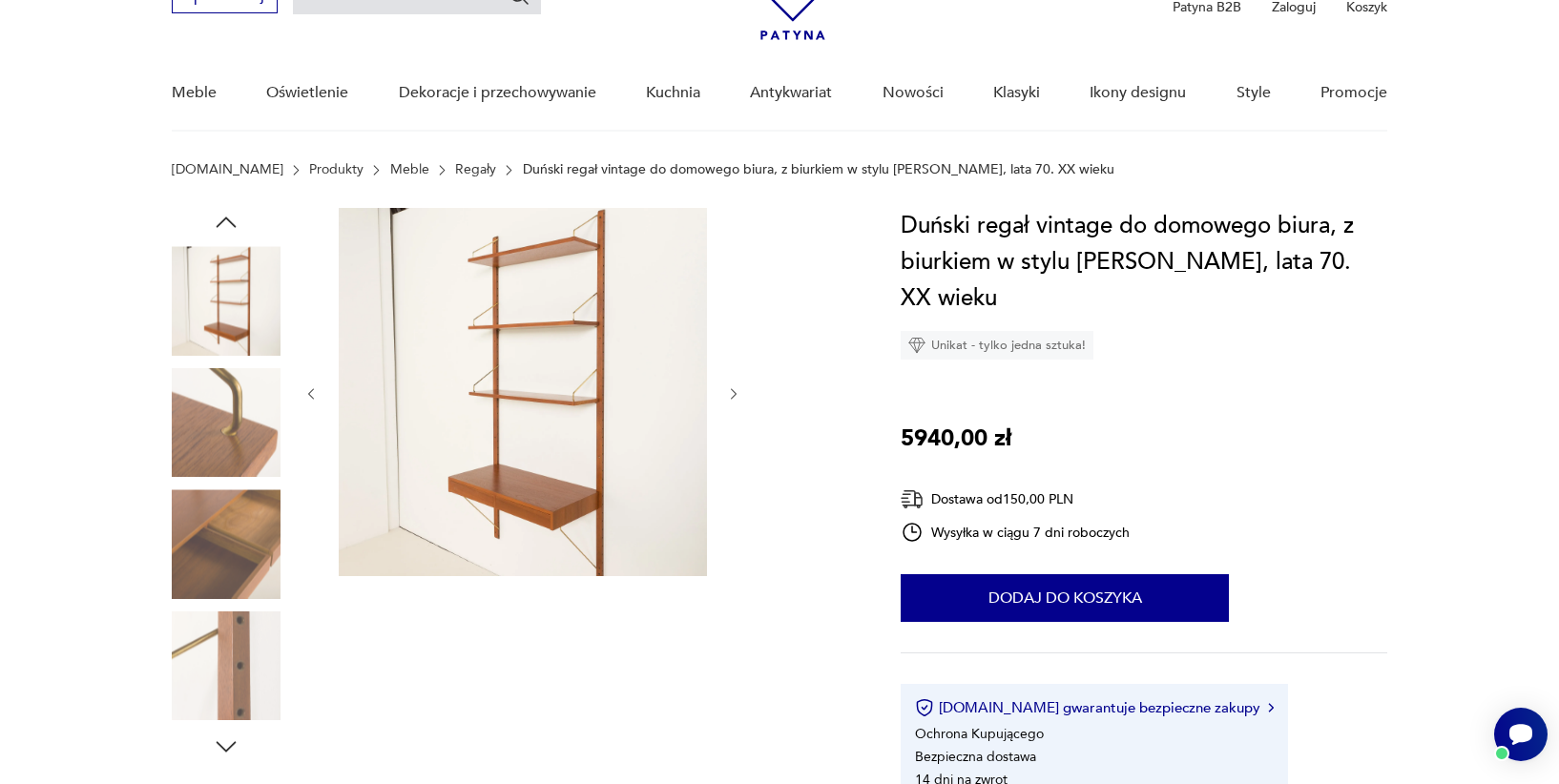
click at [243, 567] on img at bounding box center [226, 544] width 109 height 109
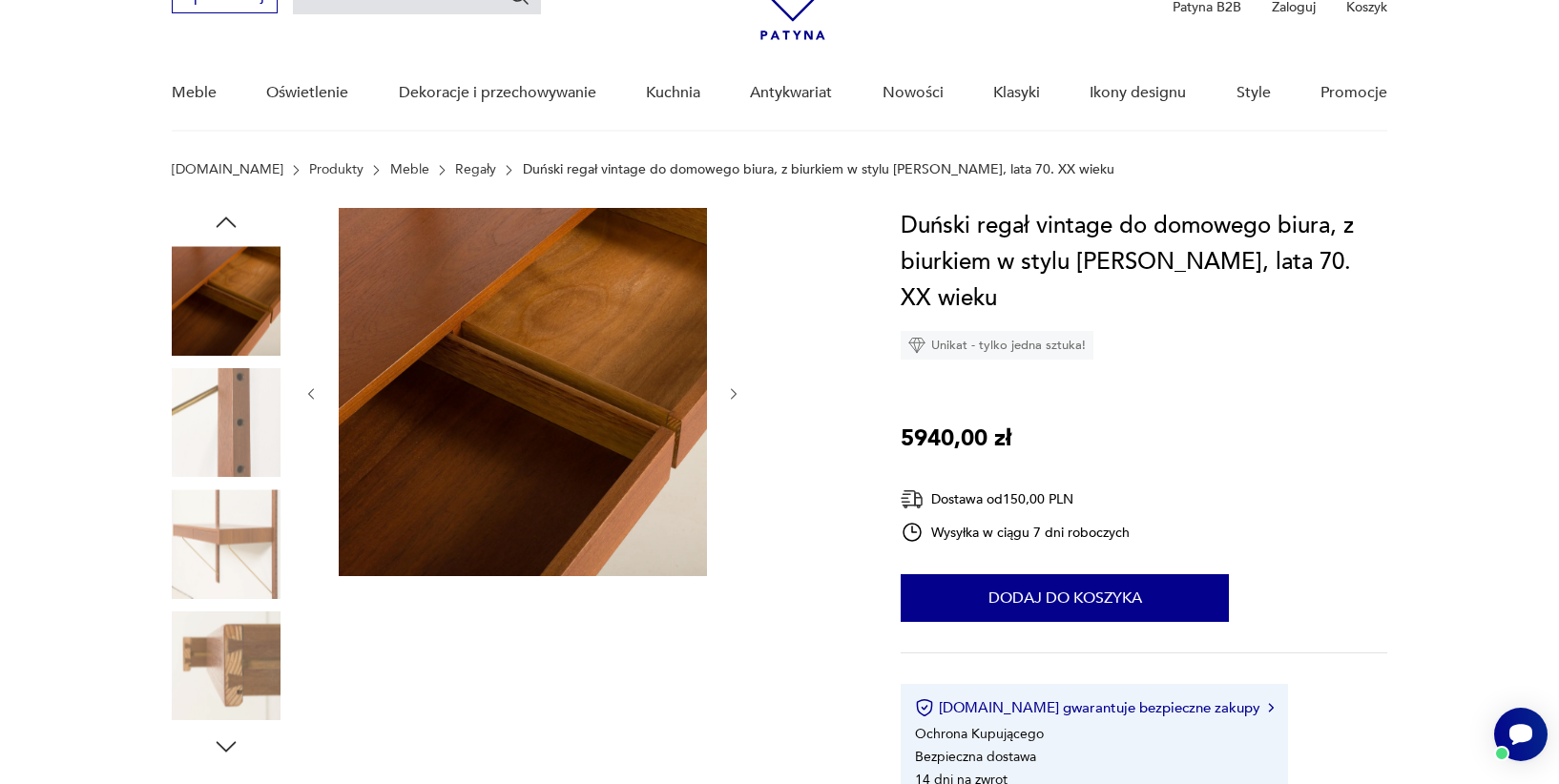
click at [243, 567] on img at bounding box center [226, 544] width 109 height 109
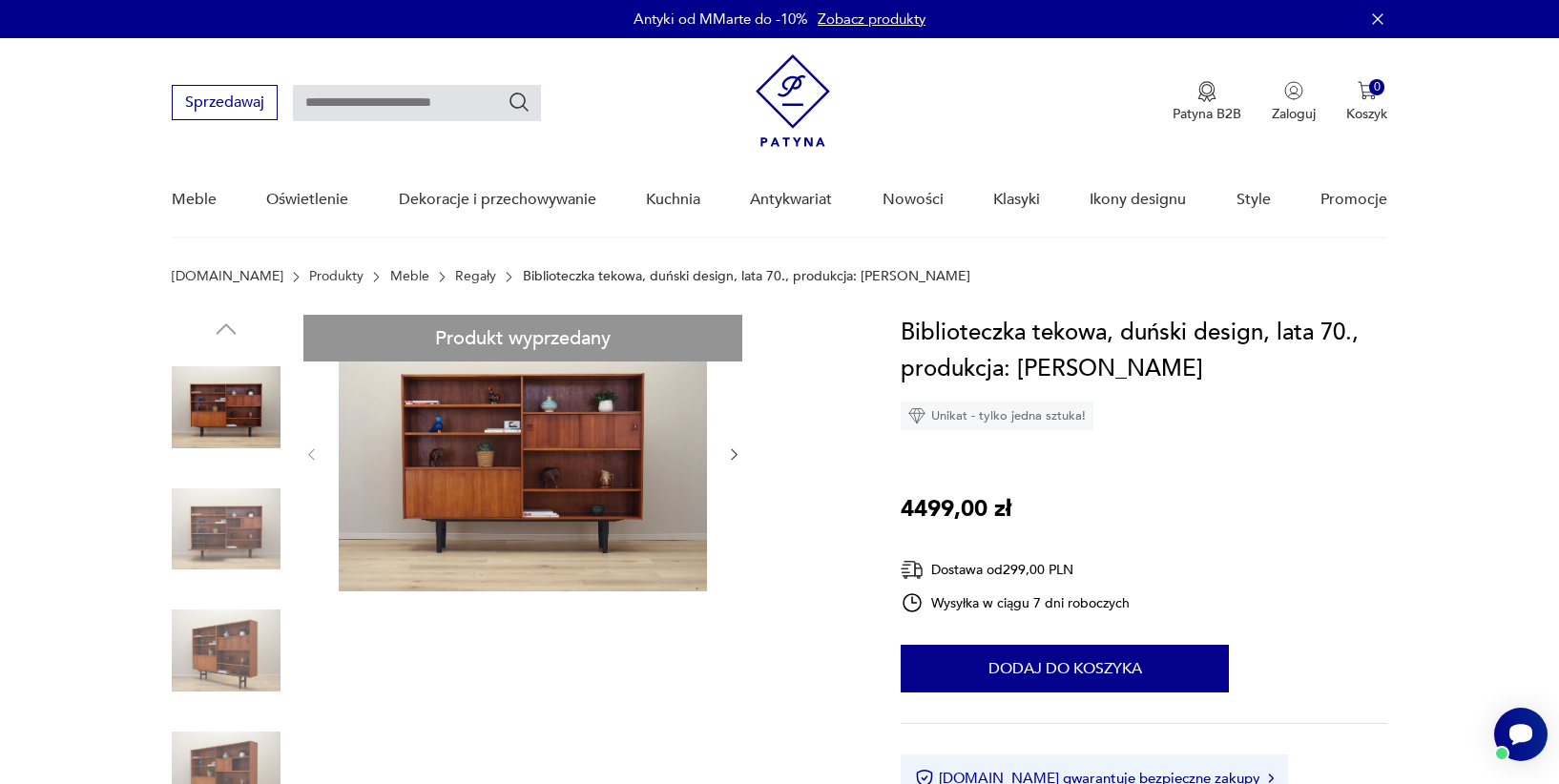
click at [182, 545] on img at bounding box center [226, 529] width 109 height 109
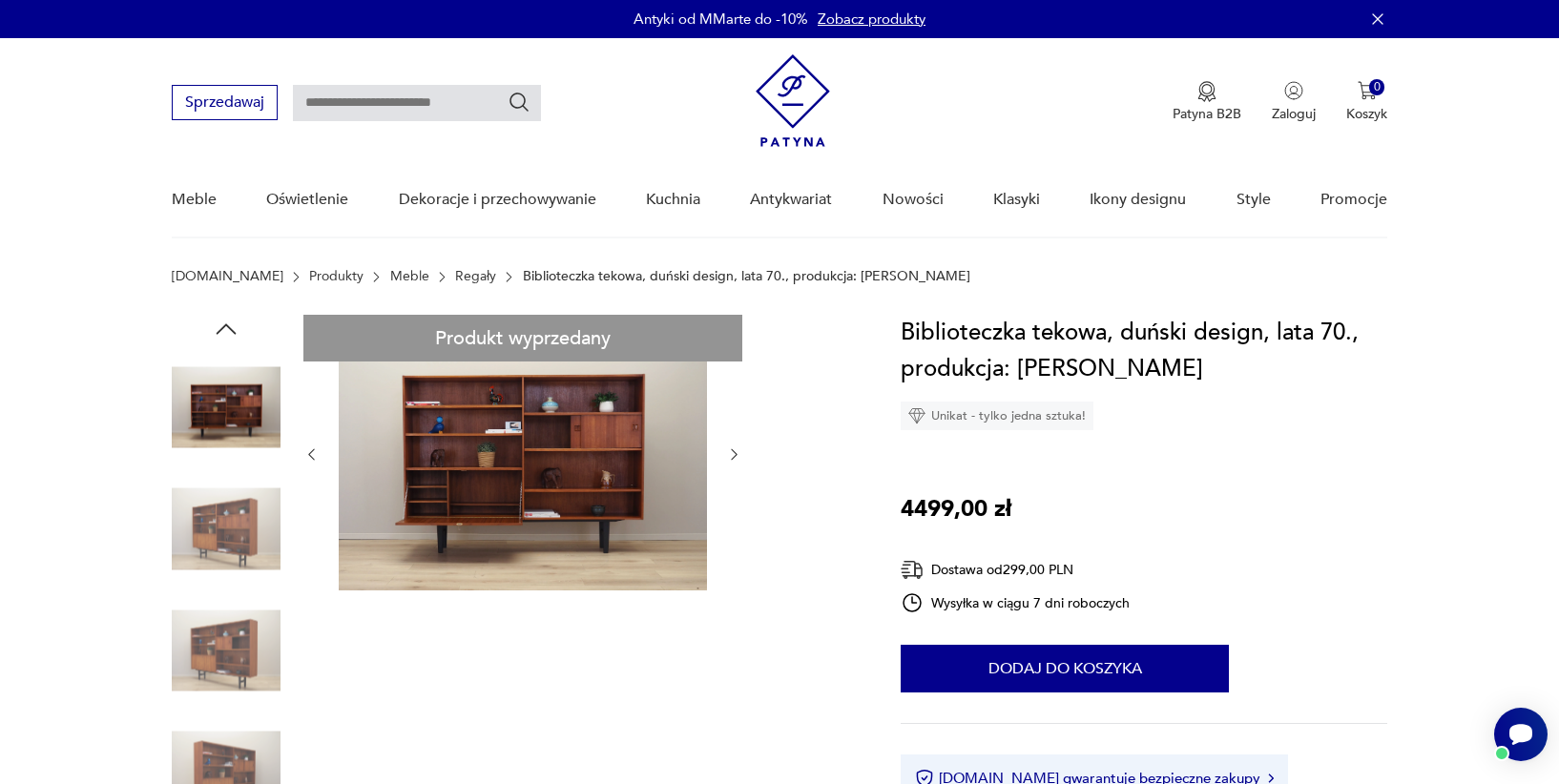
click at [222, 551] on img at bounding box center [226, 529] width 109 height 109
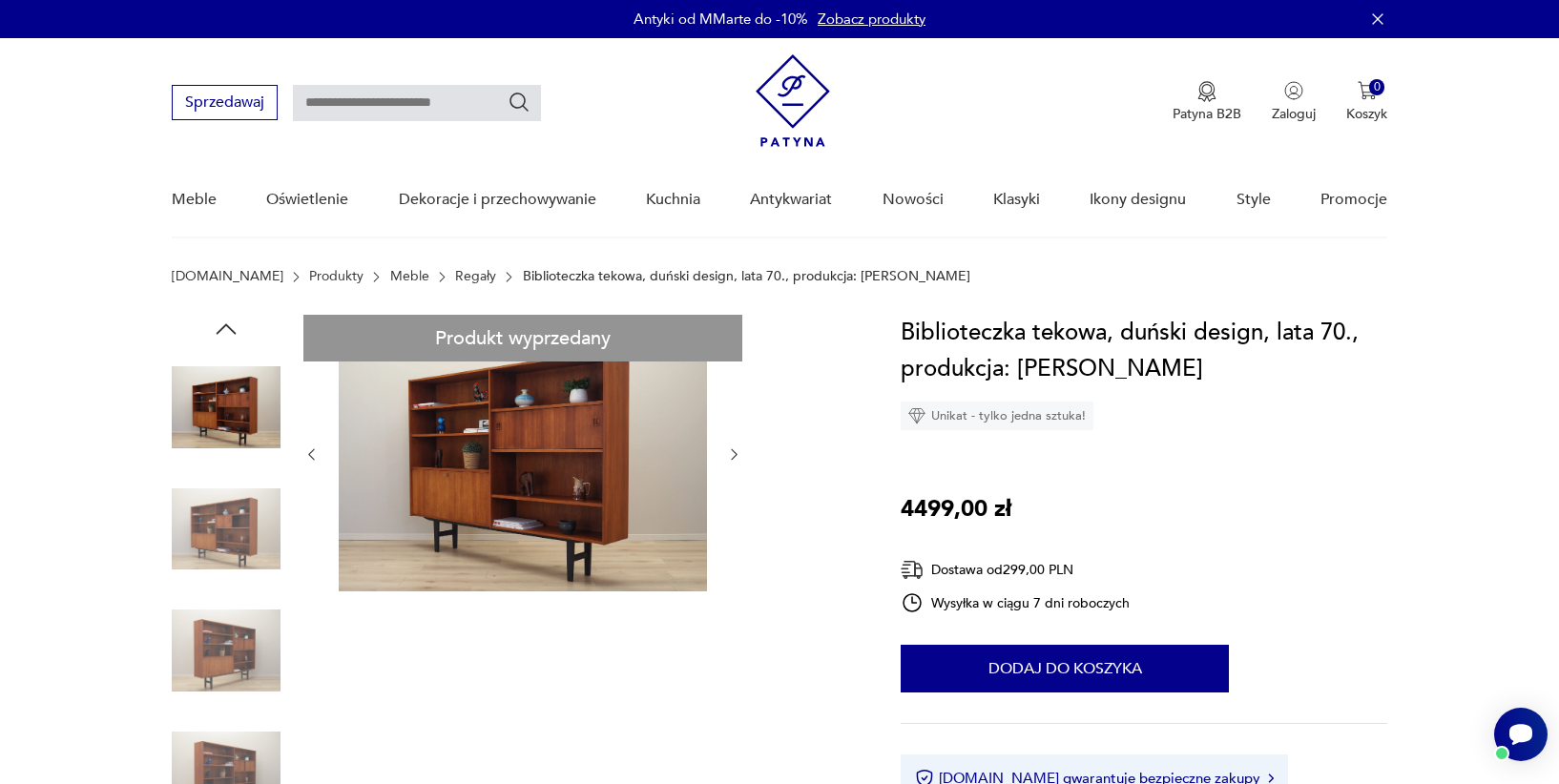
click at [222, 551] on img at bounding box center [226, 529] width 109 height 109
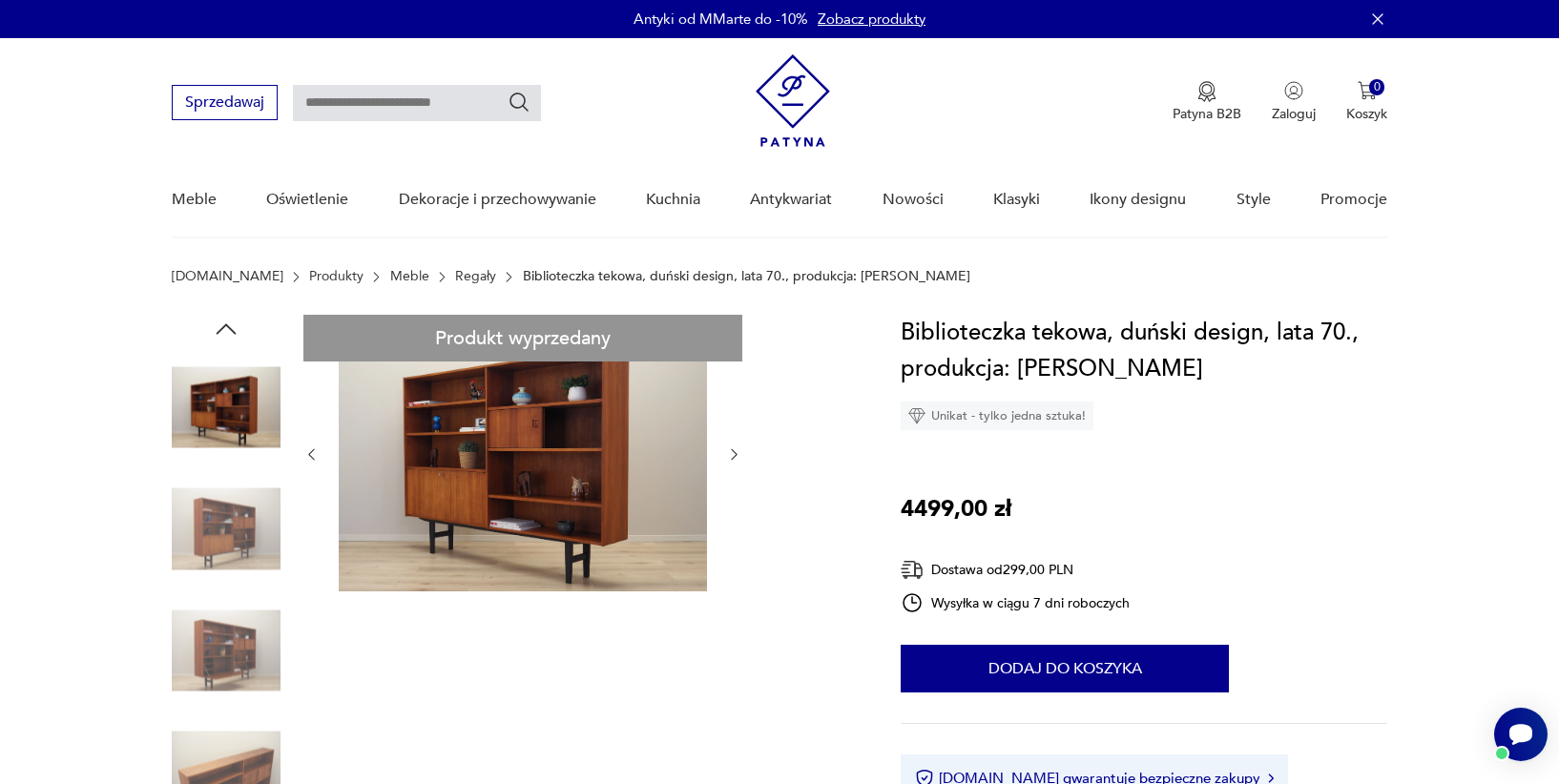
click at [222, 551] on img at bounding box center [226, 529] width 109 height 109
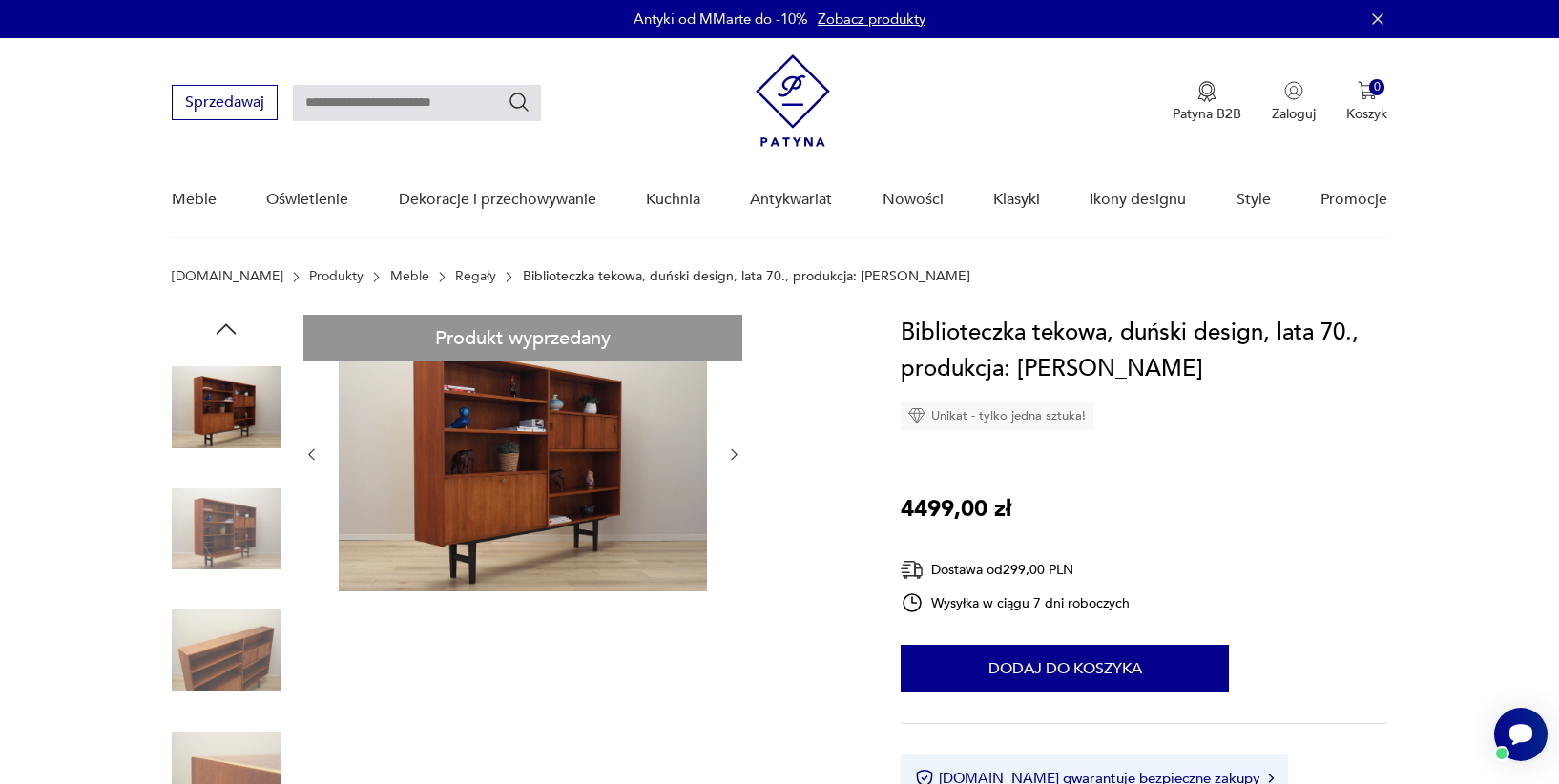
click at [455, 273] on link "Regały" at bounding box center [475, 277] width 41 height 16
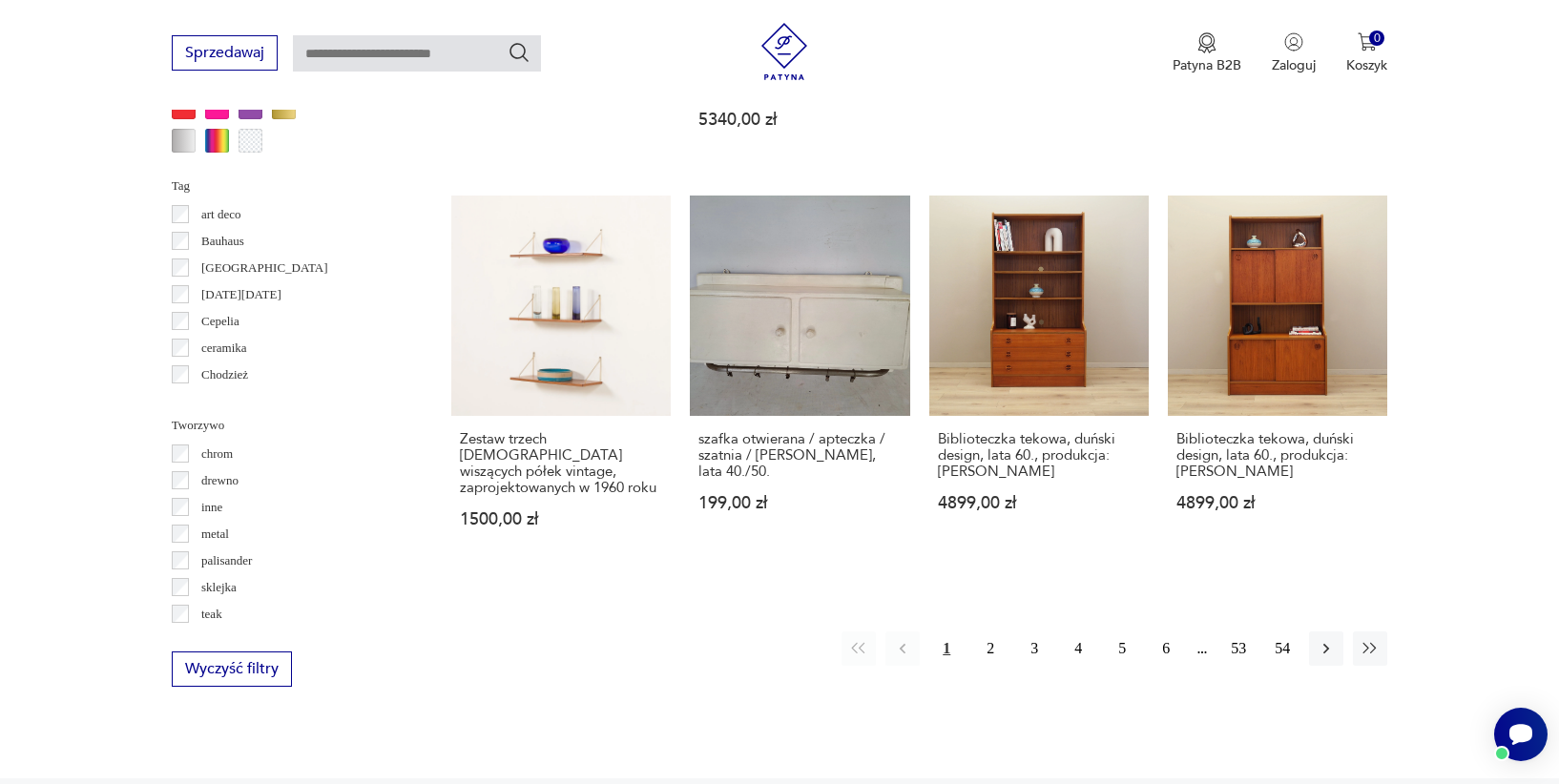
scroll to position [2066, 0]
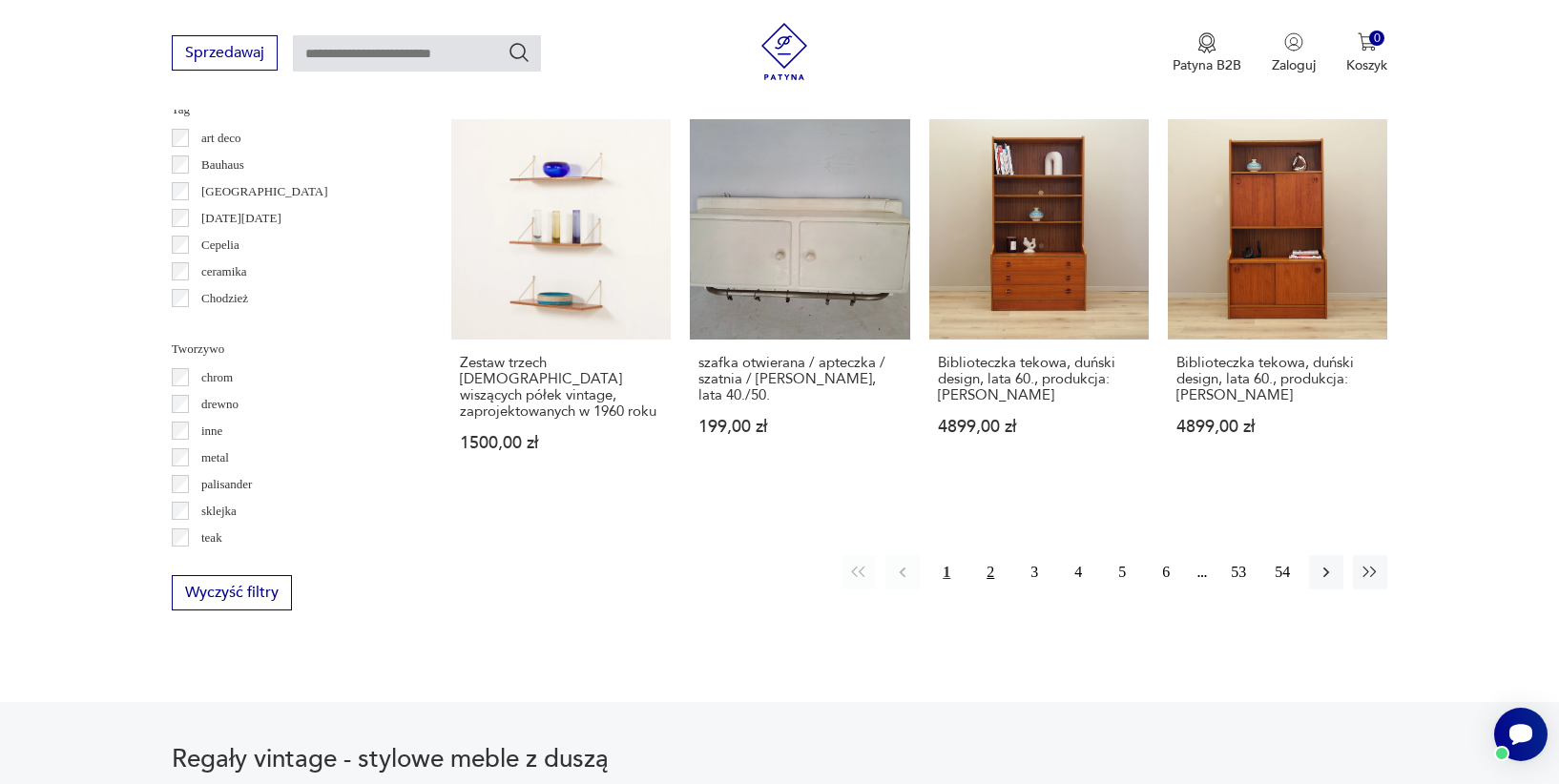
click at [979, 555] on button "2" at bounding box center [990, 572] width 34 height 34
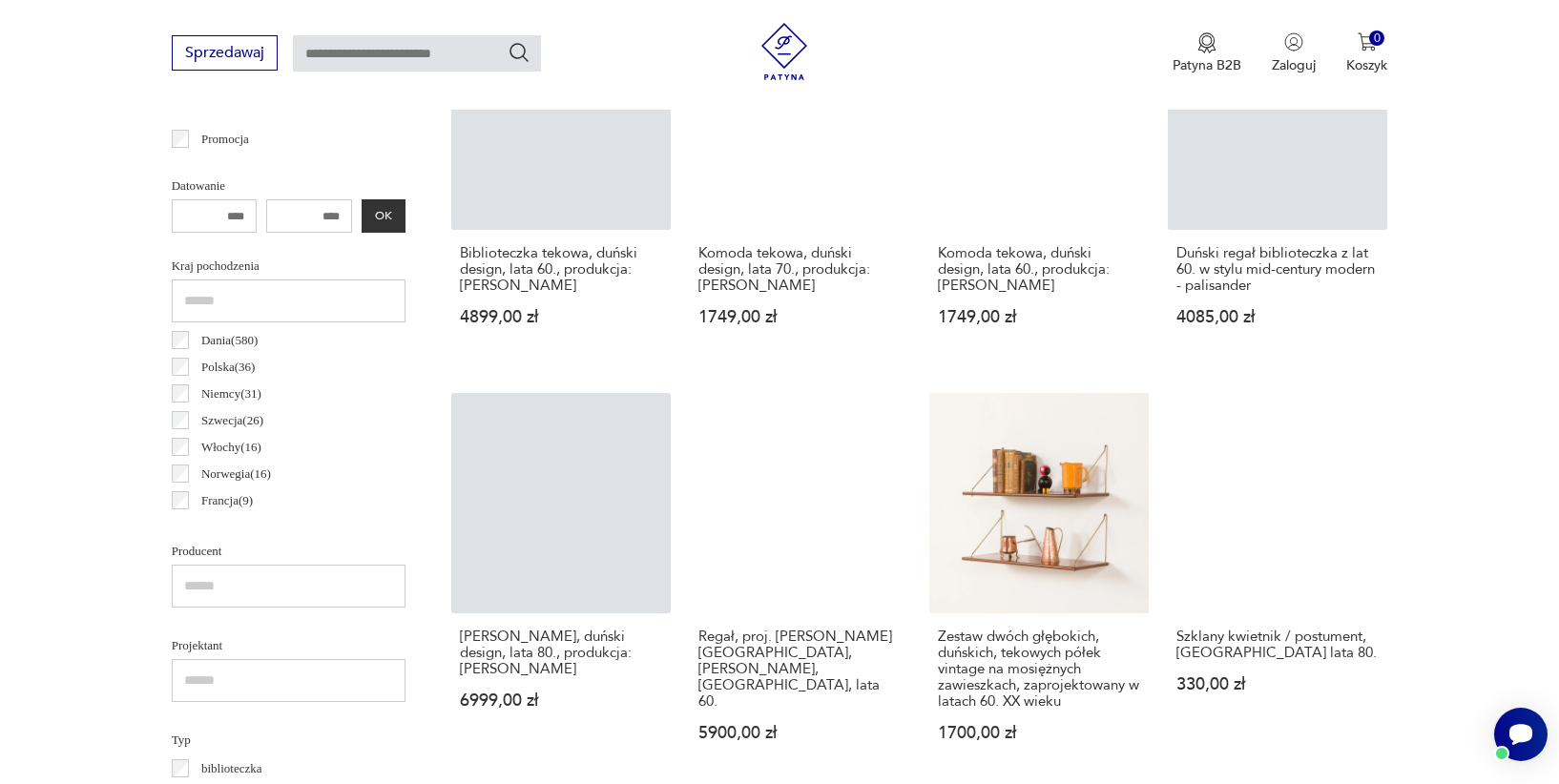
scroll to position [937, 0]
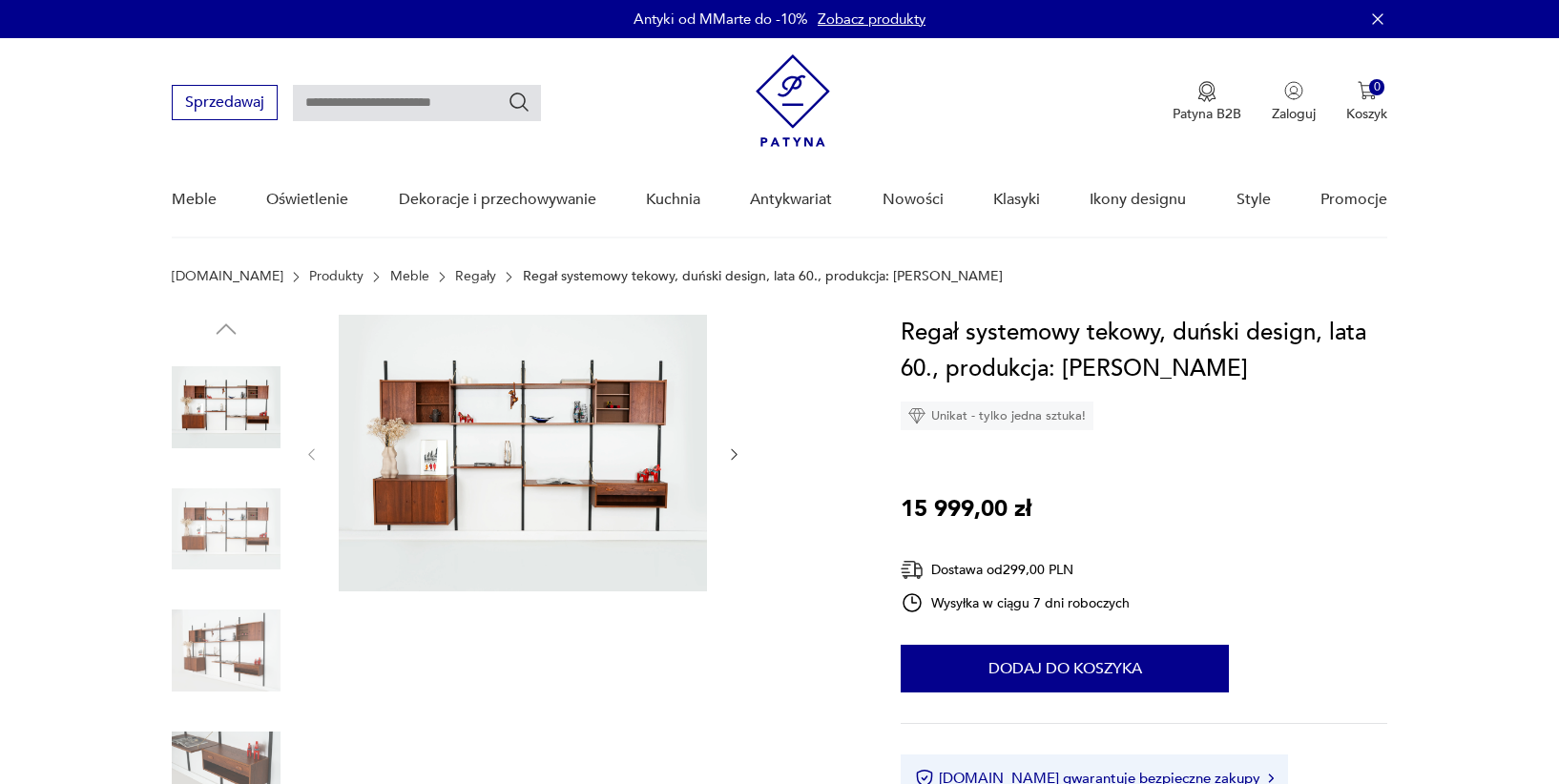
click at [193, 524] on img at bounding box center [226, 529] width 109 height 109
